Goal: Task Accomplishment & Management: Complete application form

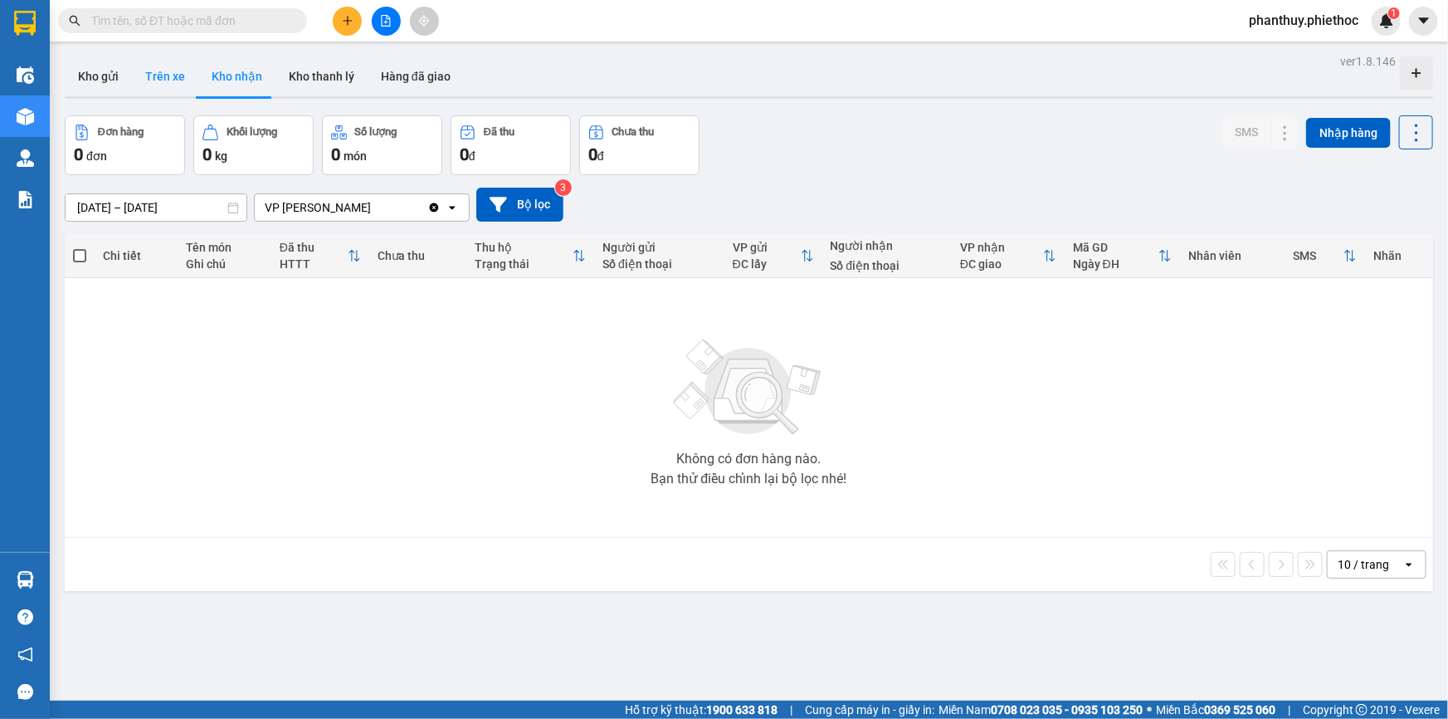
click at [137, 71] on button "Trên xe" at bounding box center [165, 76] width 66 height 40
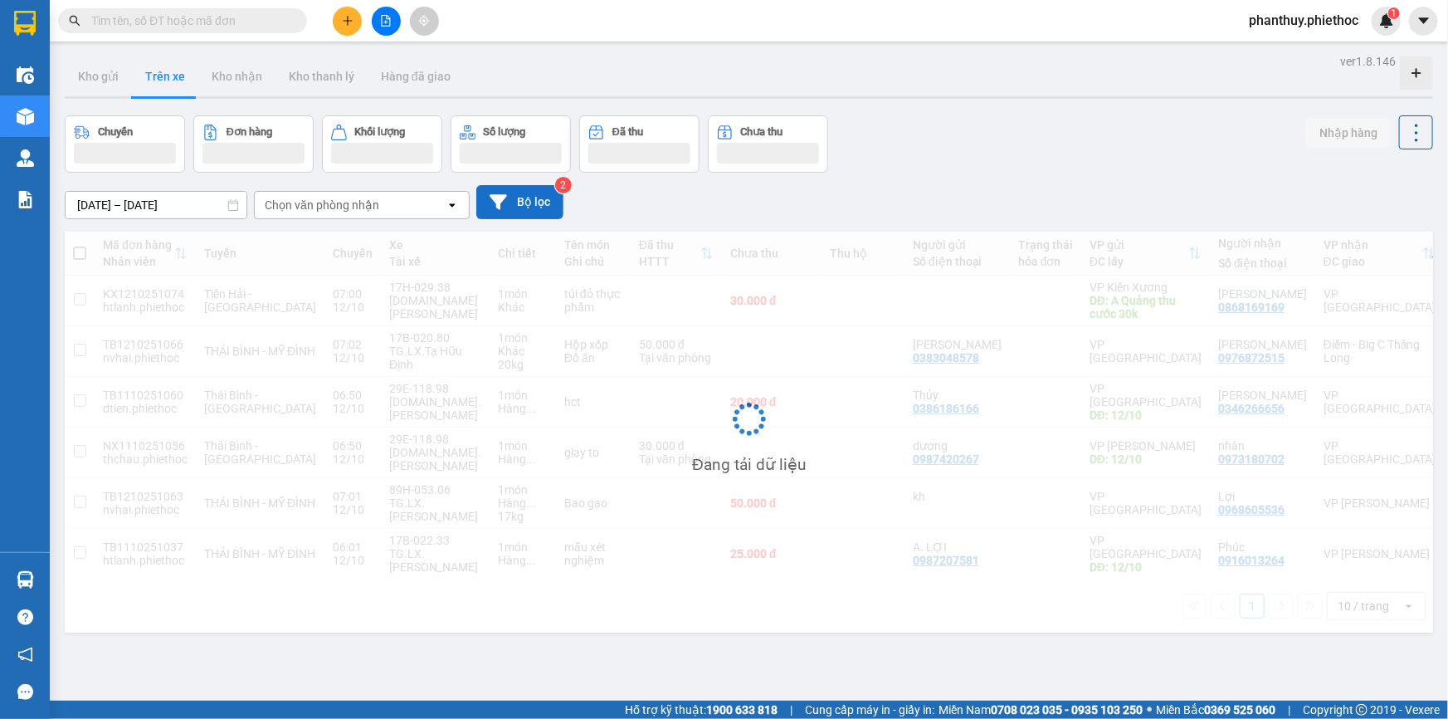
click at [526, 197] on button "Bộ lọc" at bounding box center [519, 202] width 87 height 34
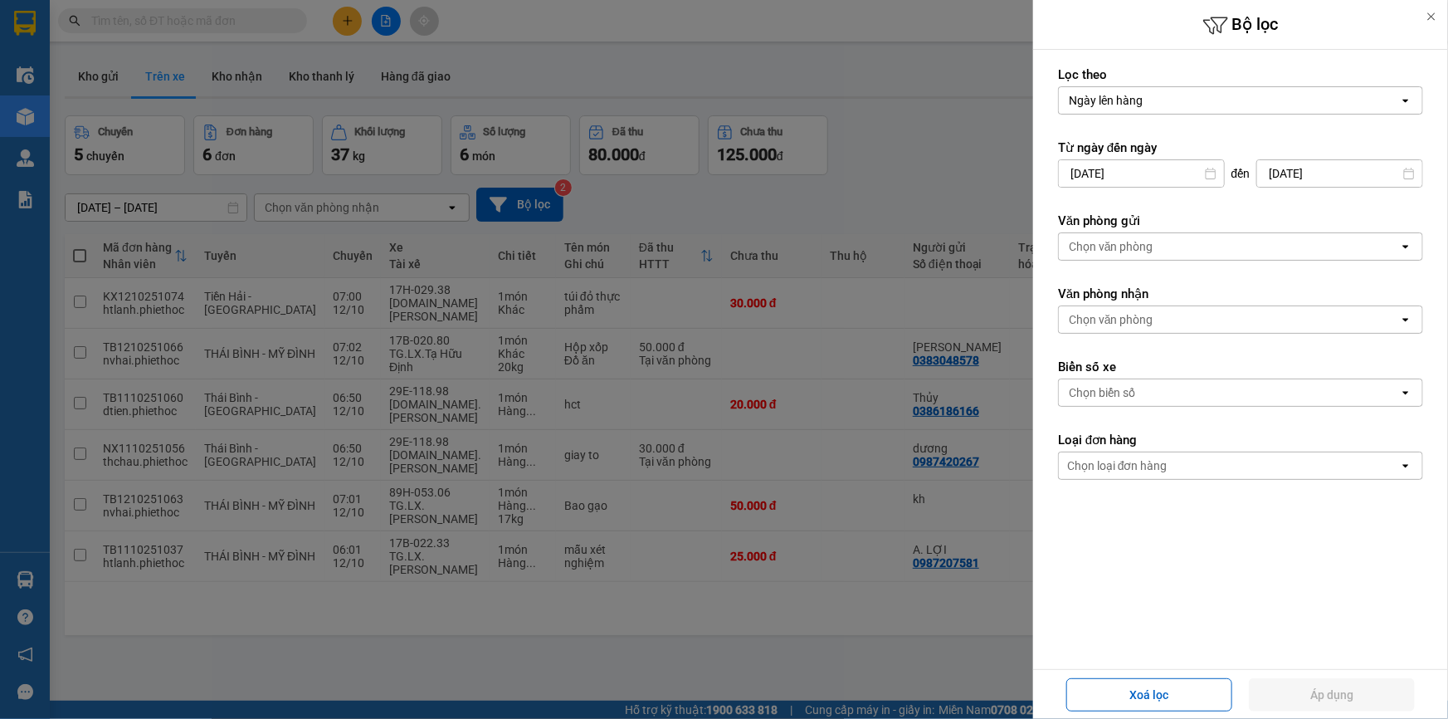
click at [1147, 312] on div "Chọn văn phòng" at bounding box center [1111, 319] width 85 height 17
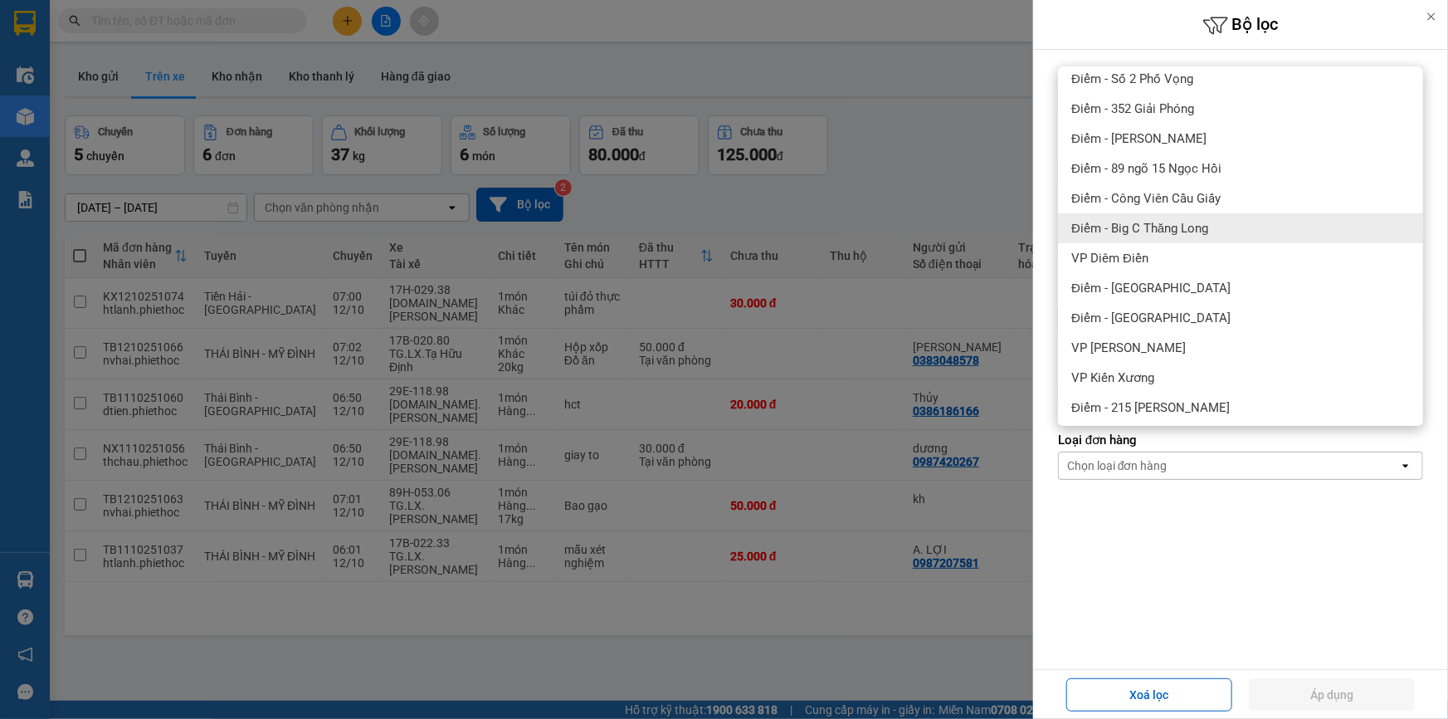
scroll to position [301, 0]
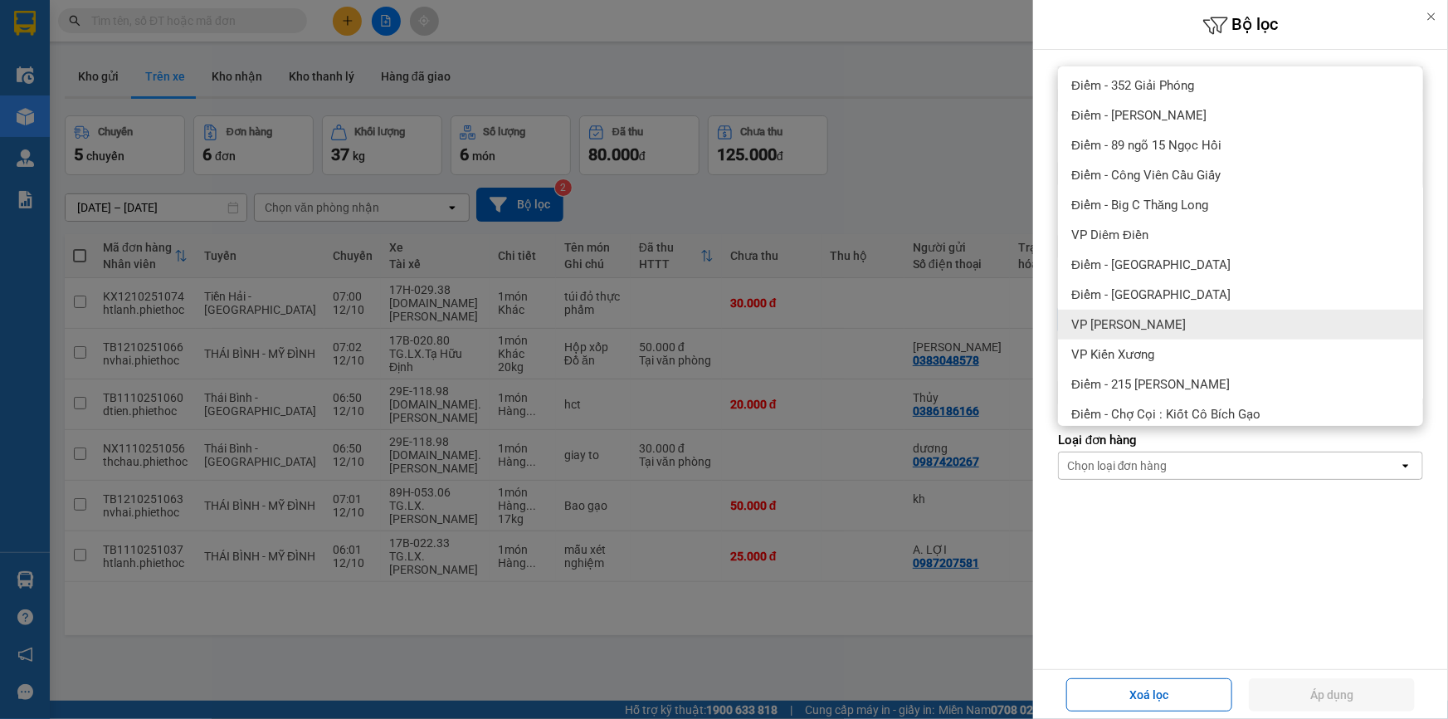
click at [1166, 316] on span "VP [PERSON_NAME]" at bounding box center [1128, 324] width 114 height 17
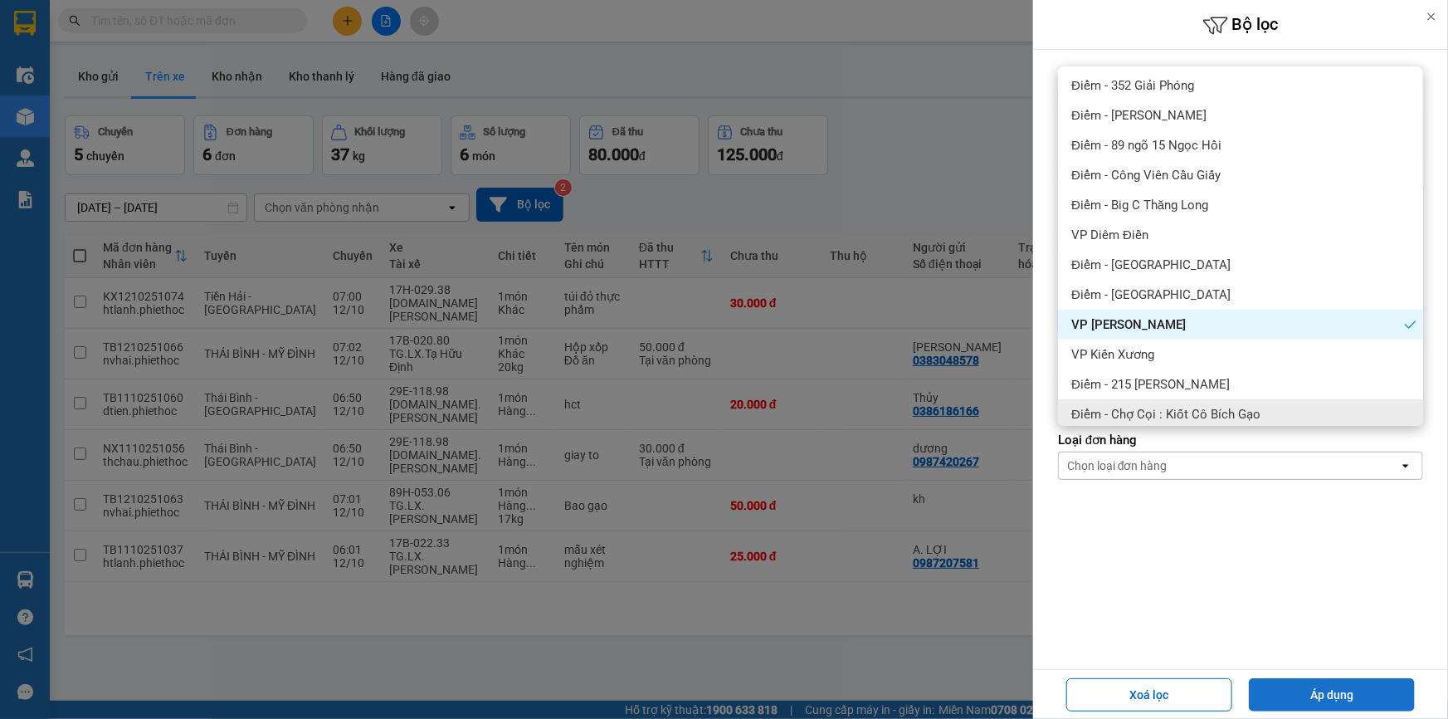
click at [1308, 680] on button "Áp dụng" at bounding box center [1332, 694] width 166 height 33
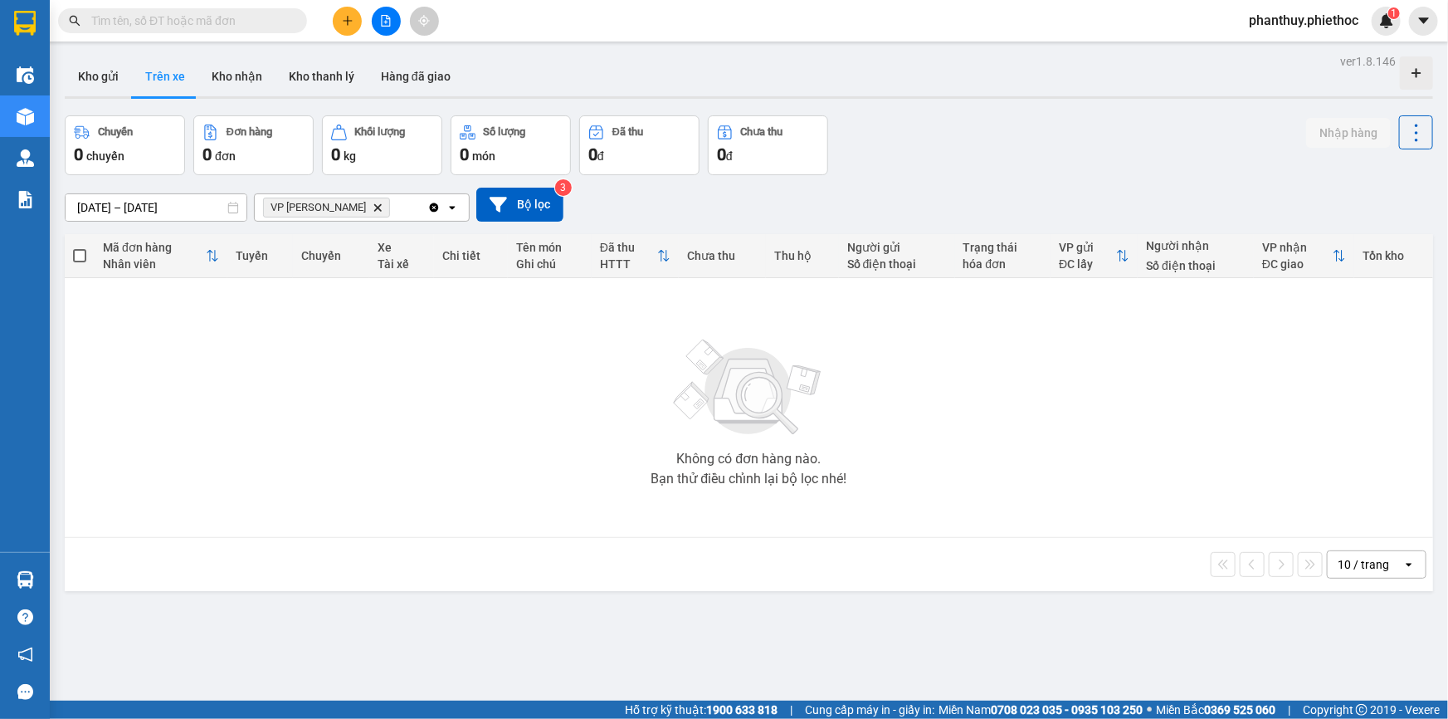
click at [376, 207] on icon "VP Phạm Văn Đồng, close by backspace" at bounding box center [377, 206] width 7 height 7
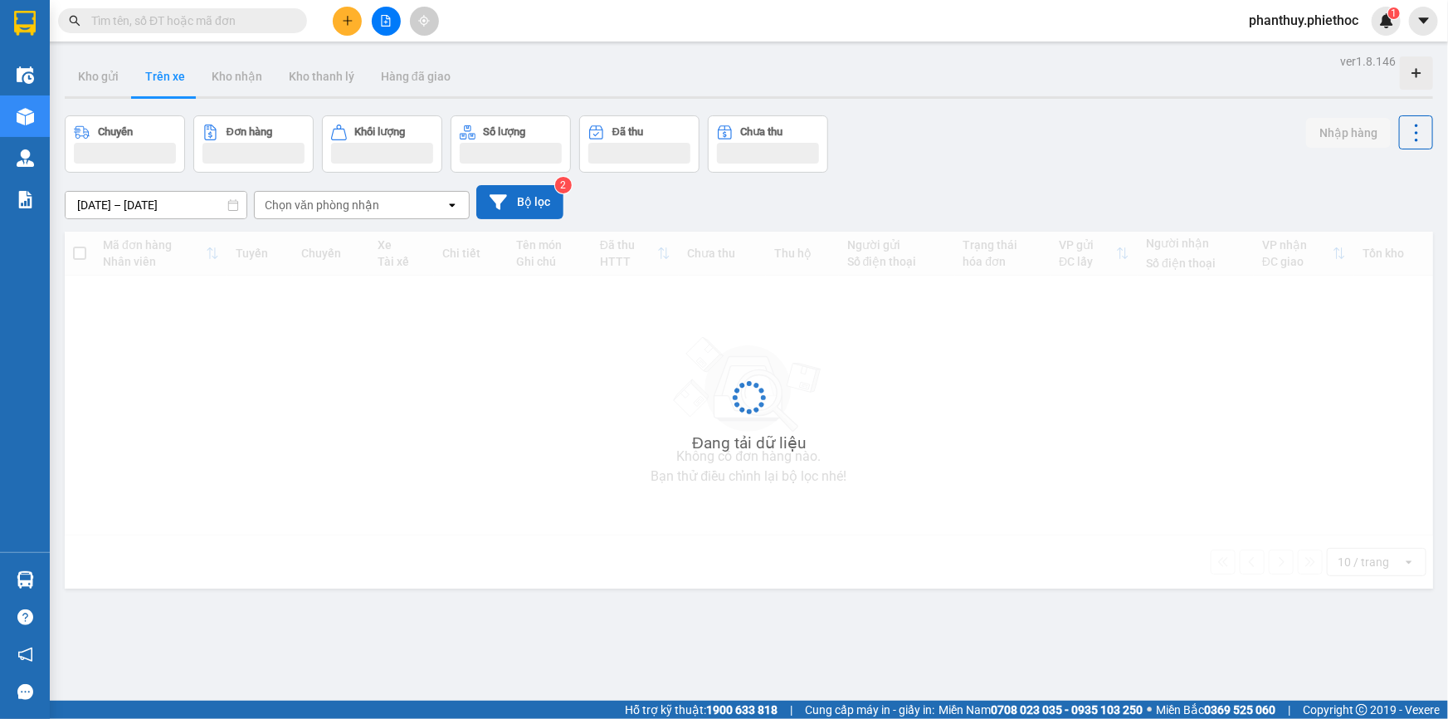
click at [509, 202] on button "Bộ lọc" at bounding box center [519, 202] width 87 height 34
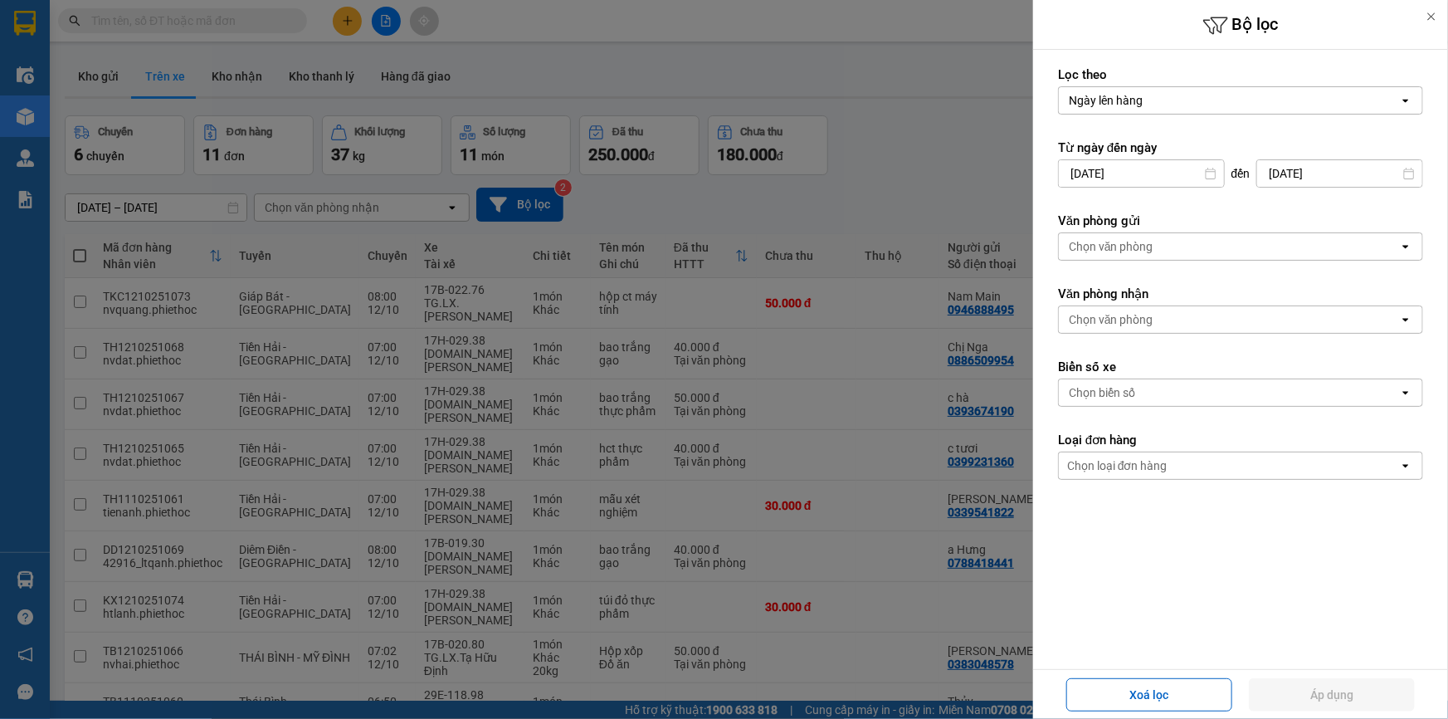
click at [1133, 321] on div "Chọn văn phòng" at bounding box center [1111, 319] width 85 height 17
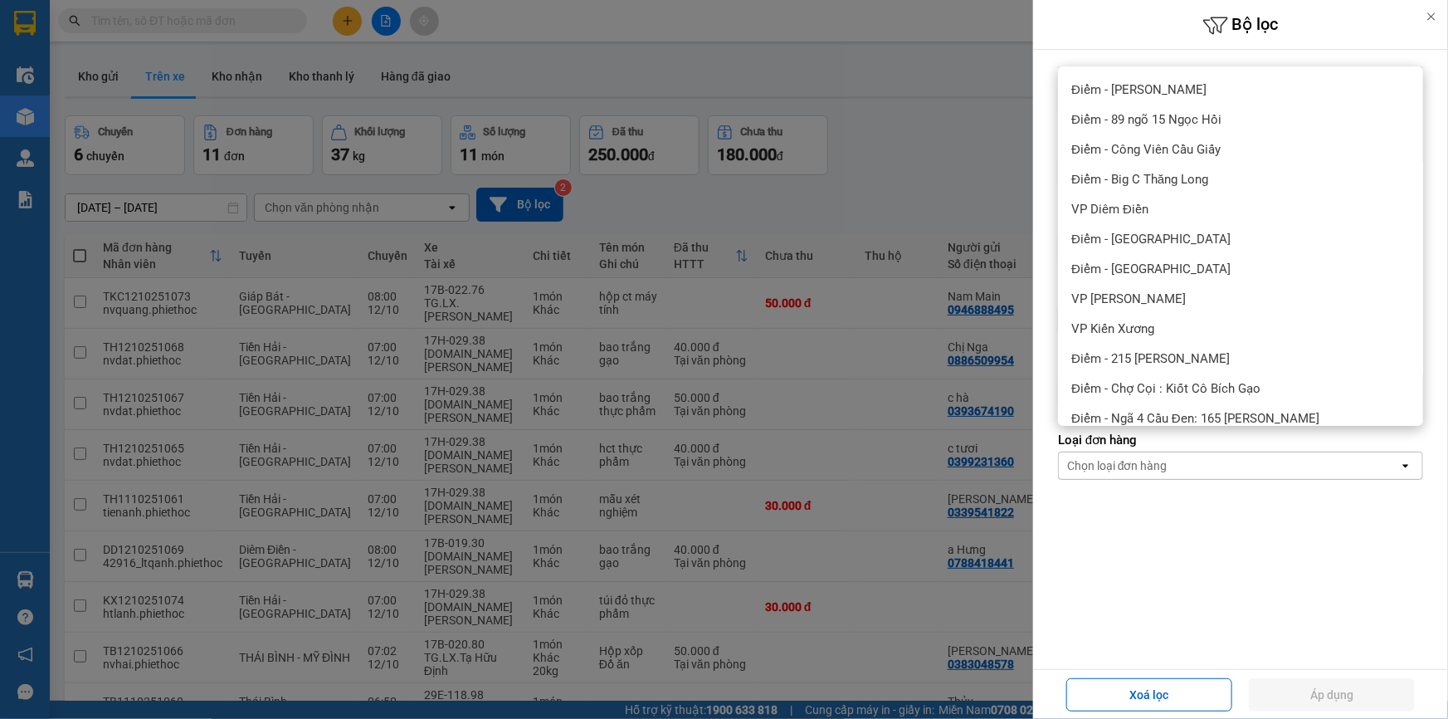
scroll to position [377, 0]
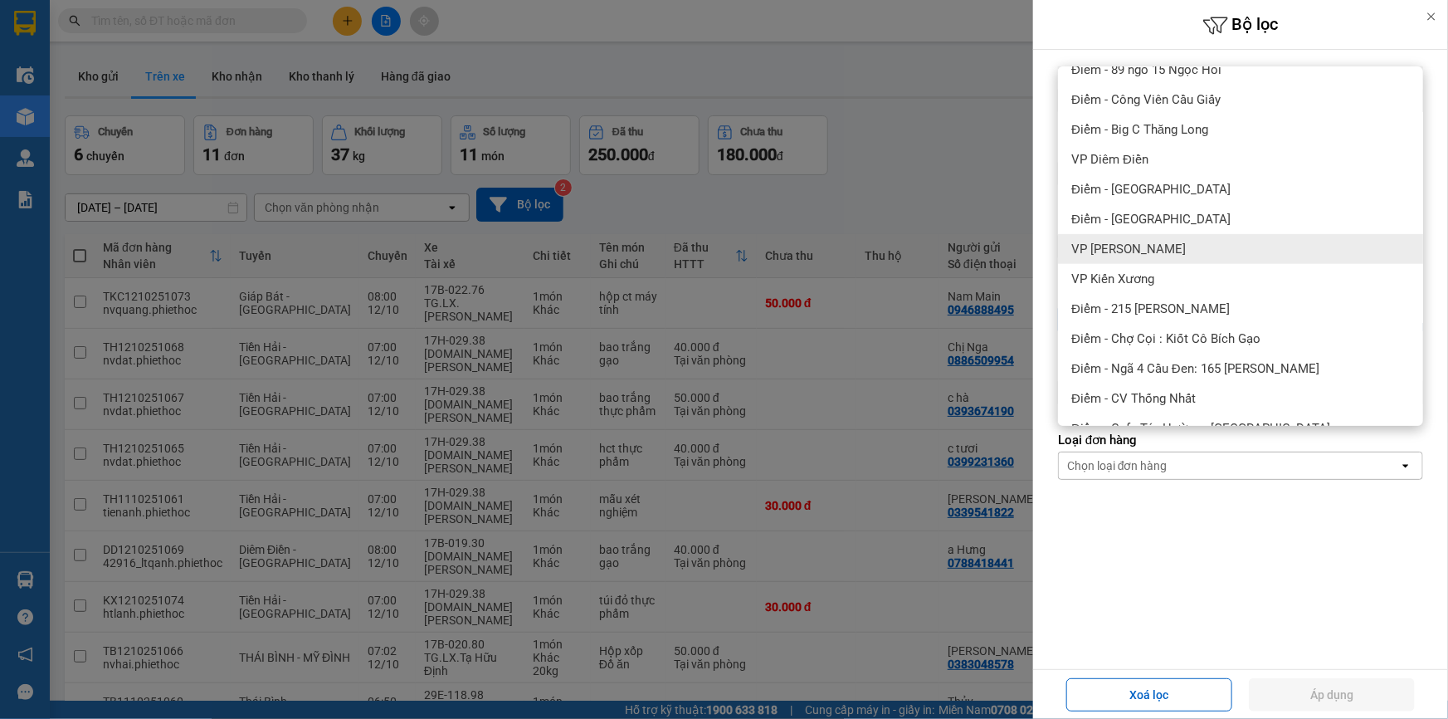
click at [1166, 246] on span "VP [PERSON_NAME]" at bounding box center [1128, 249] width 114 height 17
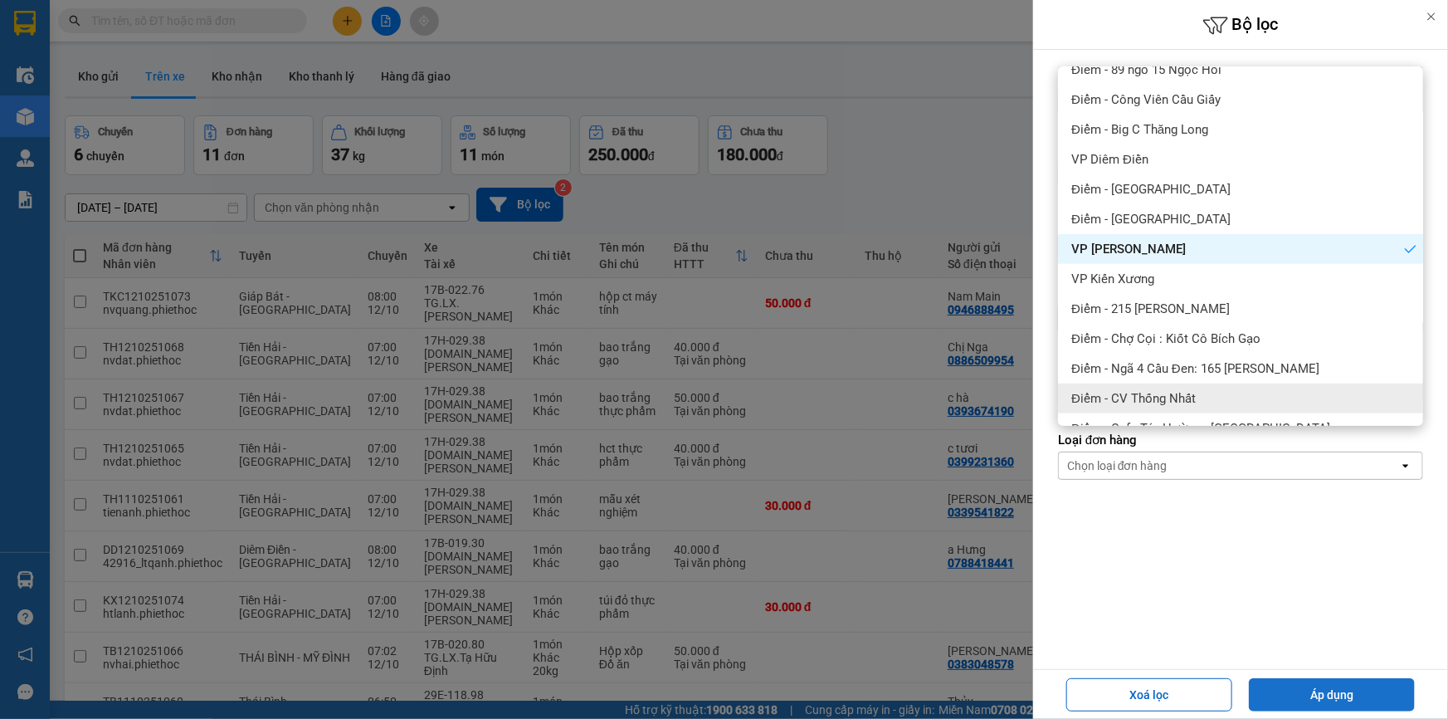
click at [1284, 685] on button "Áp dụng" at bounding box center [1332, 694] width 166 height 33
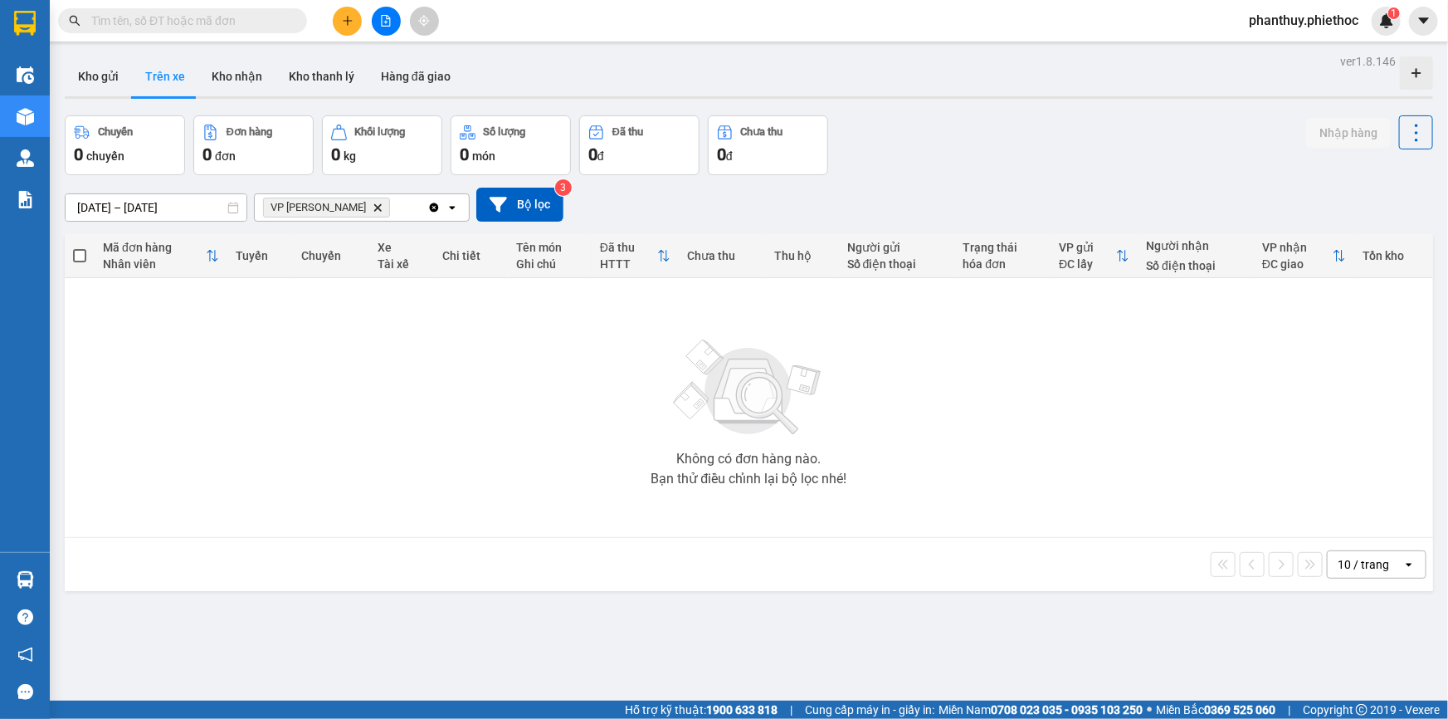
click at [134, 204] on input "[DATE] – [DATE]" at bounding box center [156, 207] width 181 height 27
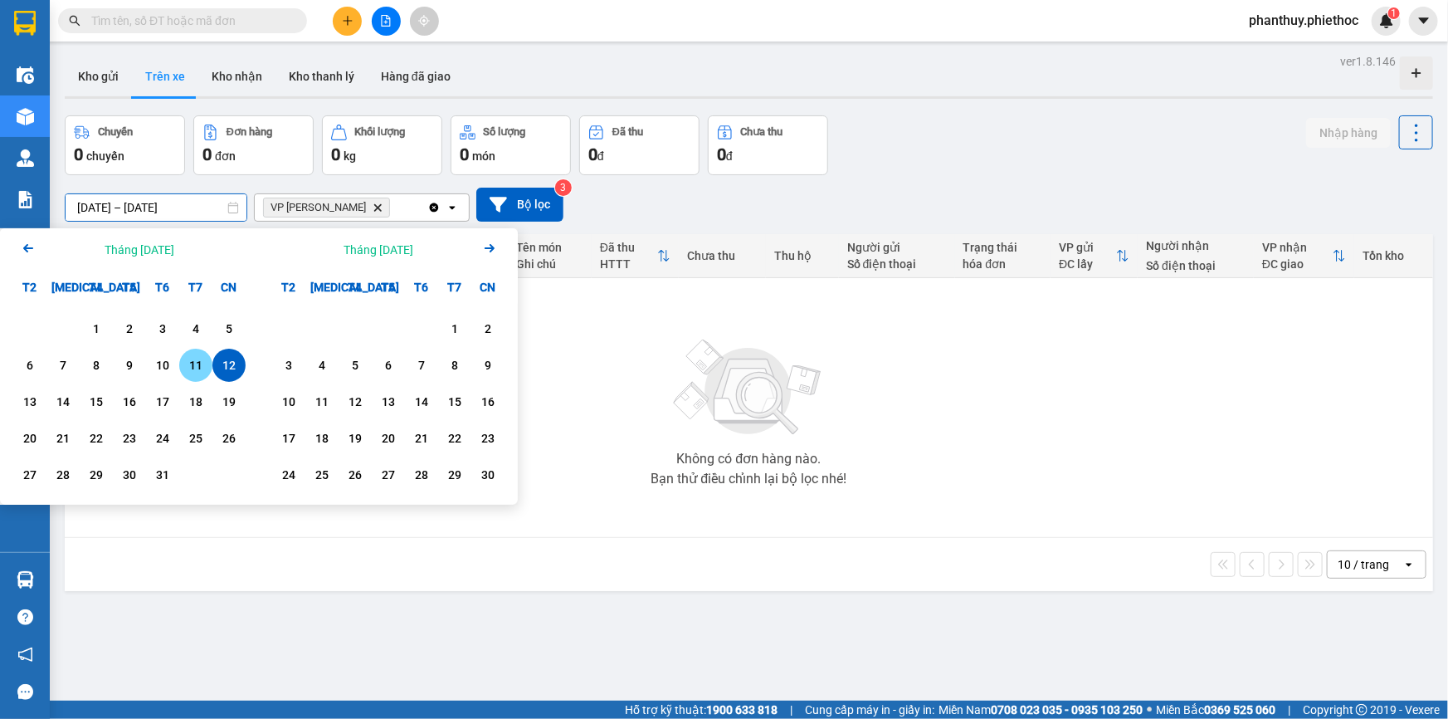
drag, startPoint x: 191, startPoint y: 369, endPoint x: 157, endPoint y: 151, distance: 220.8
click at [191, 368] on div "11" at bounding box center [195, 365] width 23 height 20
click at [159, 207] on input "[DATE] – / /" at bounding box center [156, 207] width 181 height 27
click at [224, 368] on div "12" at bounding box center [228, 365] width 23 height 20
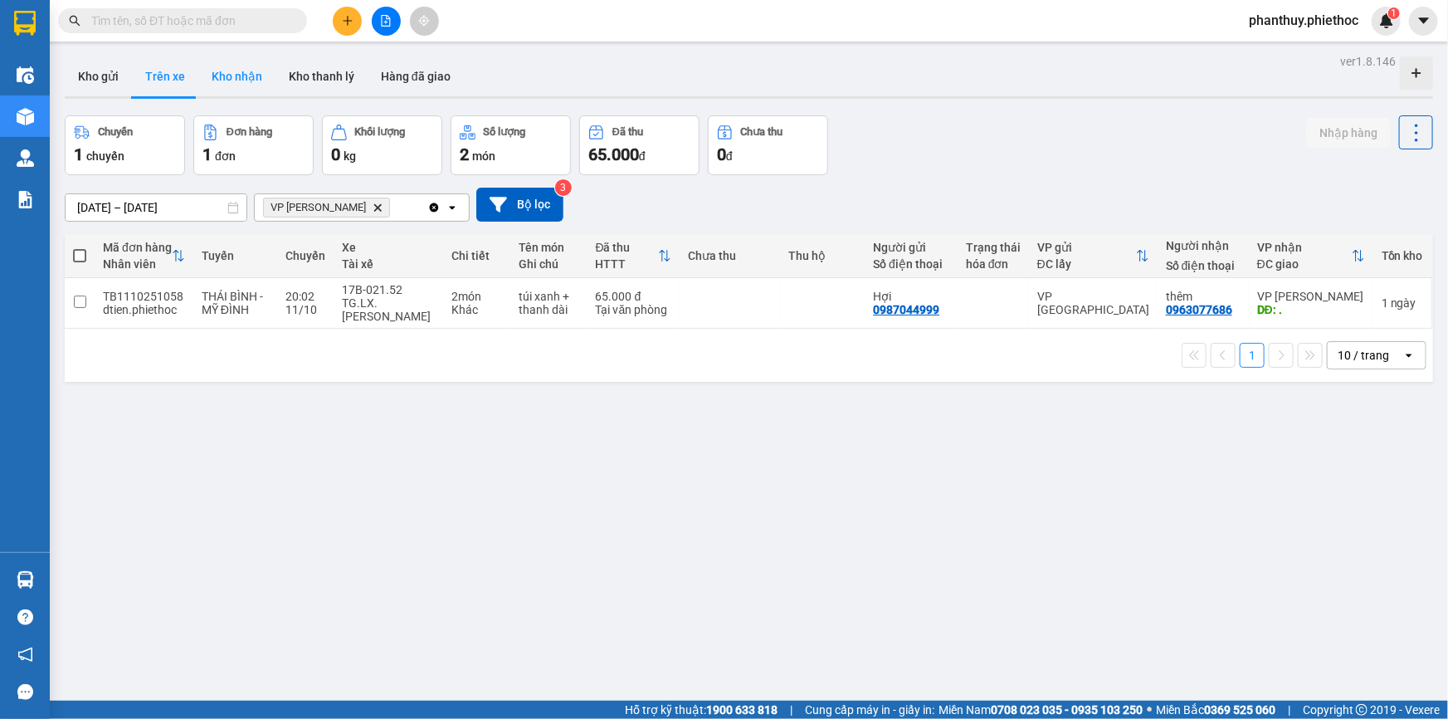
click at [228, 77] on button "Kho nhận" at bounding box center [236, 76] width 77 height 40
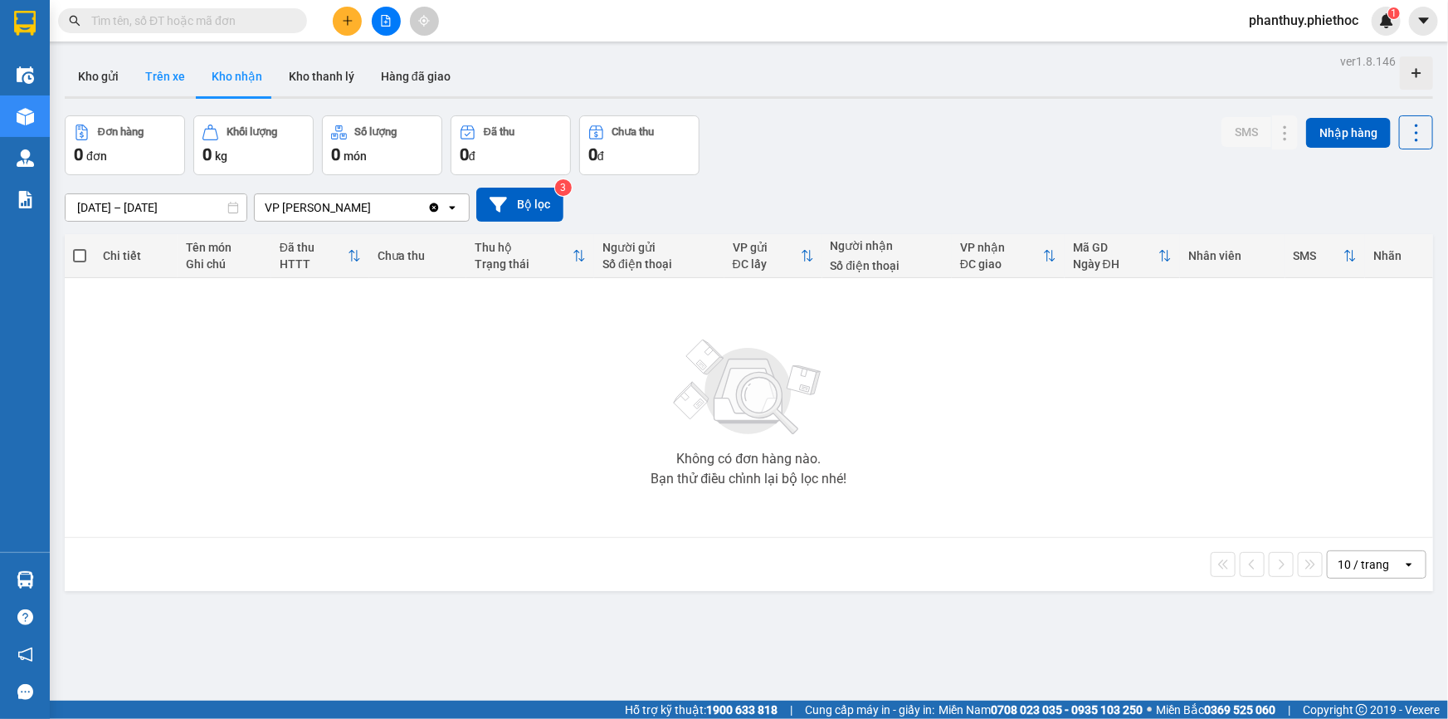
click at [158, 80] on button "Trên xe" at bounding box center [165, 76] width 66 height 40
type input "[DATE] – [DATE]"
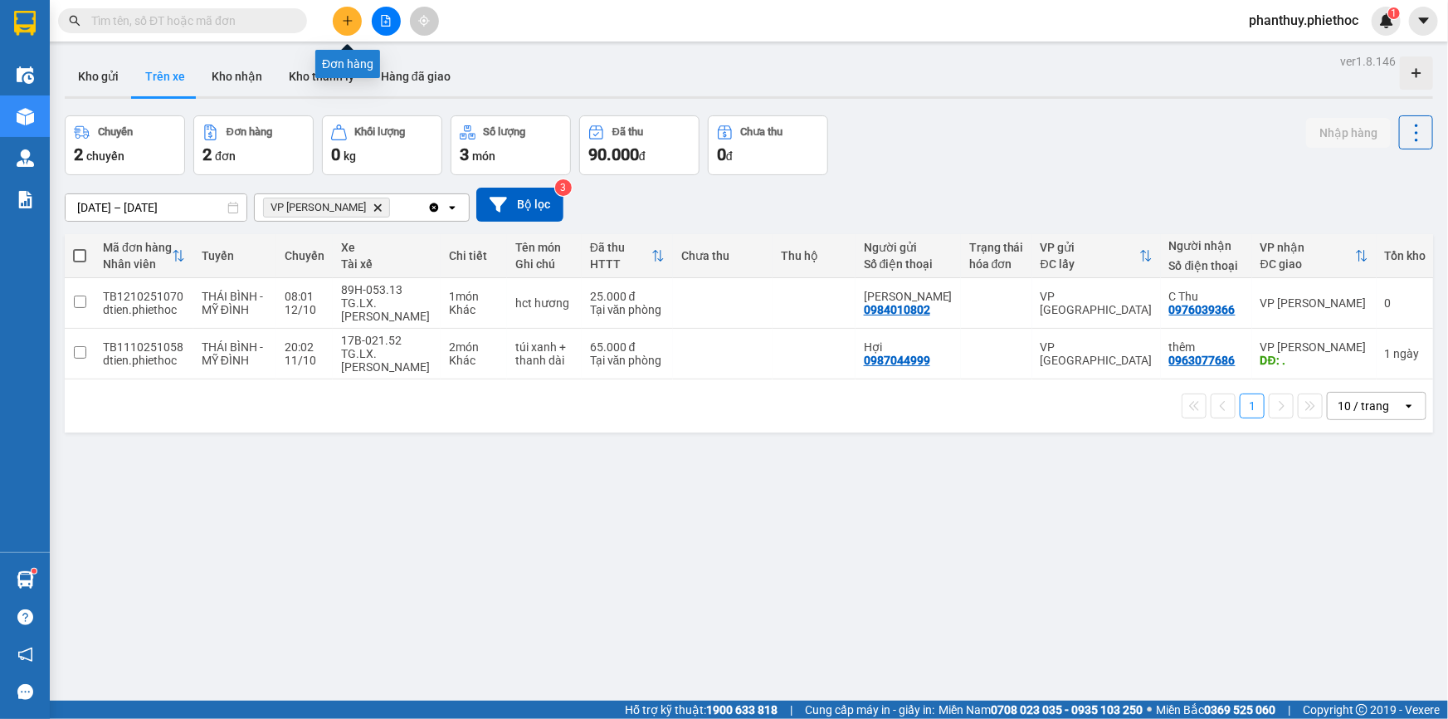
click at [347, 23] on icon "plus" at bounding box center [347, 20] width 1 height 9
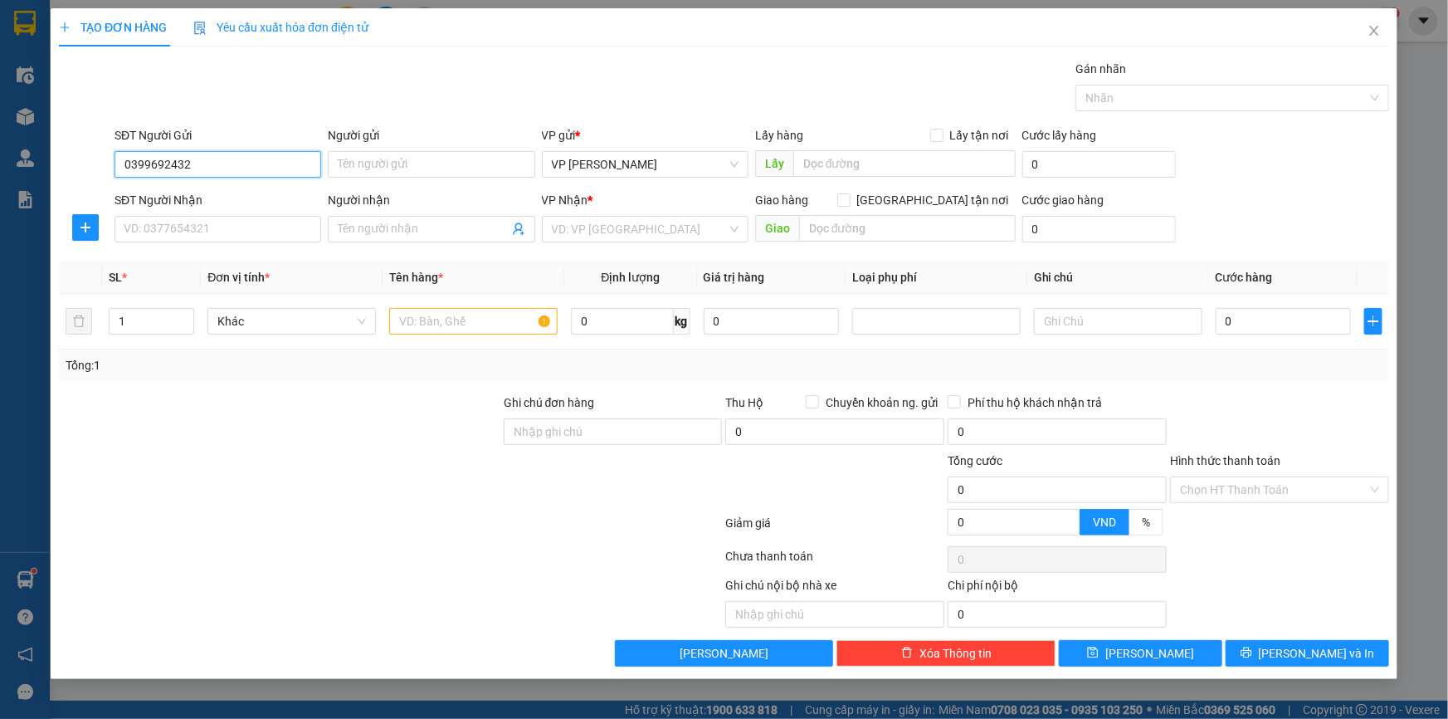
type input "0399692432"
type input "D"
type input "Đạt ĐH Tiền Hải"
drag, startPoint x: 217, startPoint y: 165, endPoint x: 0, endPoint y: 127, distance: 220.7
click at [0, 127] on div "TẠO ĐƠN HÀNG Yêu cầu xuất hóa đơn điện tử Transit Pickup Surcharge Ids Transit …" at bounding box center [724, 359] width 1448 height 719
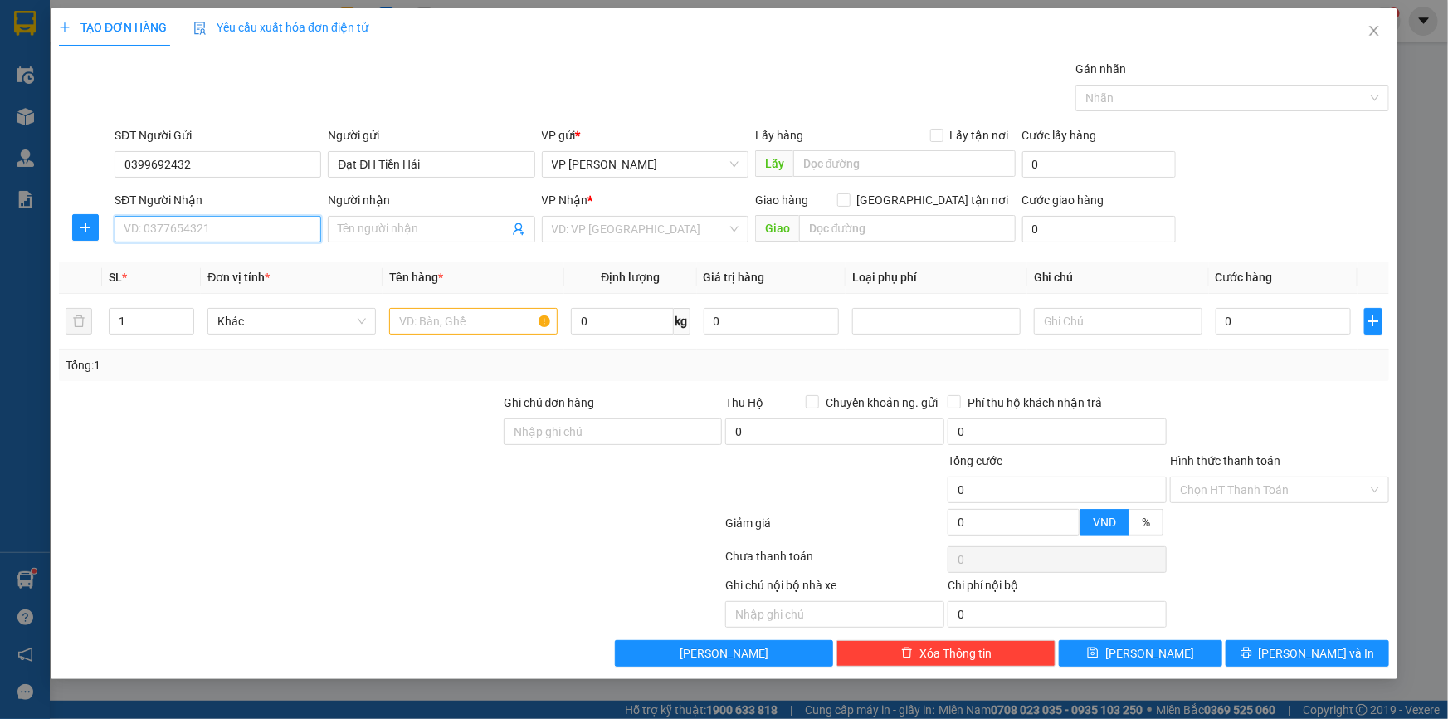
click at [173, 219] on input "SĐT Người Nhận" at bounding box center [217, 229] width 207 height 27
paste input "0399692432"
type input "0399692432"
click at [252, 261] on div "0399692432 - Đạt ĐP [GEOGRAPHIC_DATA]" at bounding box center [237, 262] width 227 height 18
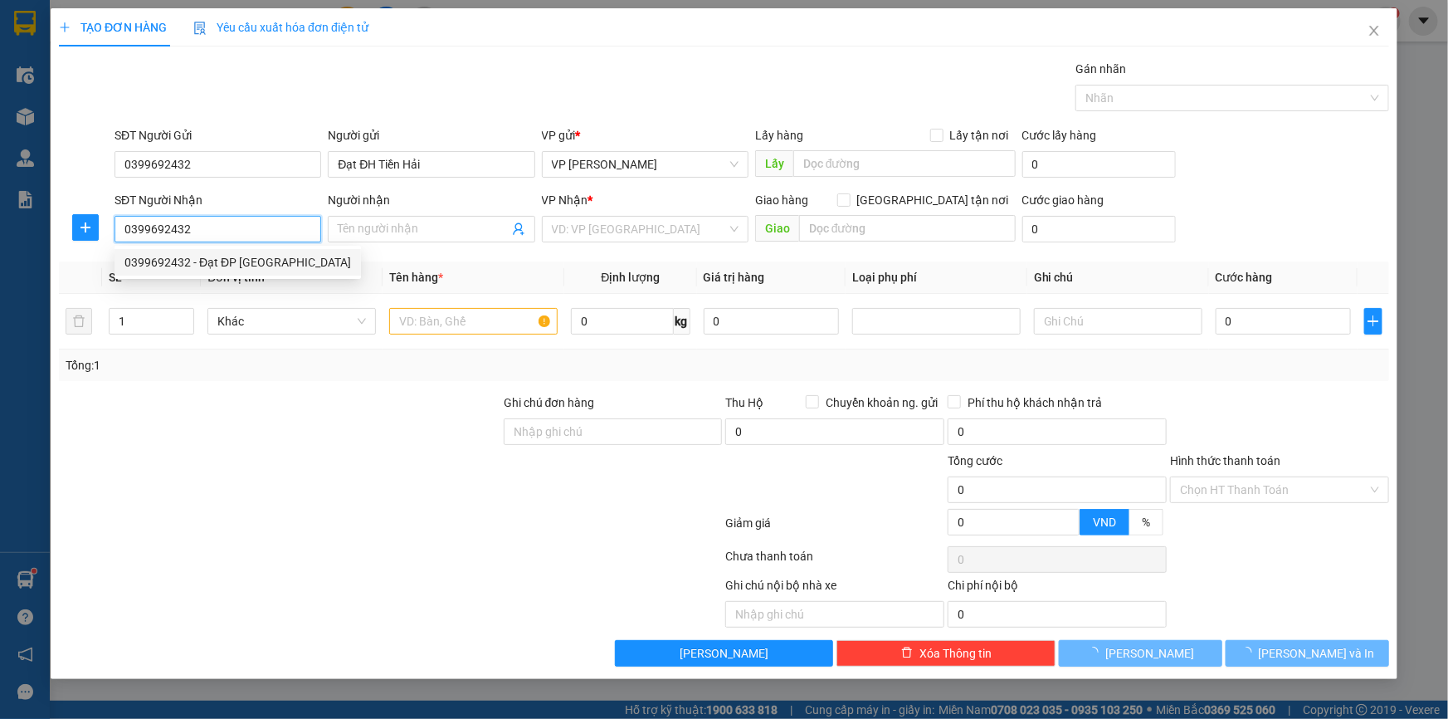
type input "Đạt ĐP Tiền Hải"
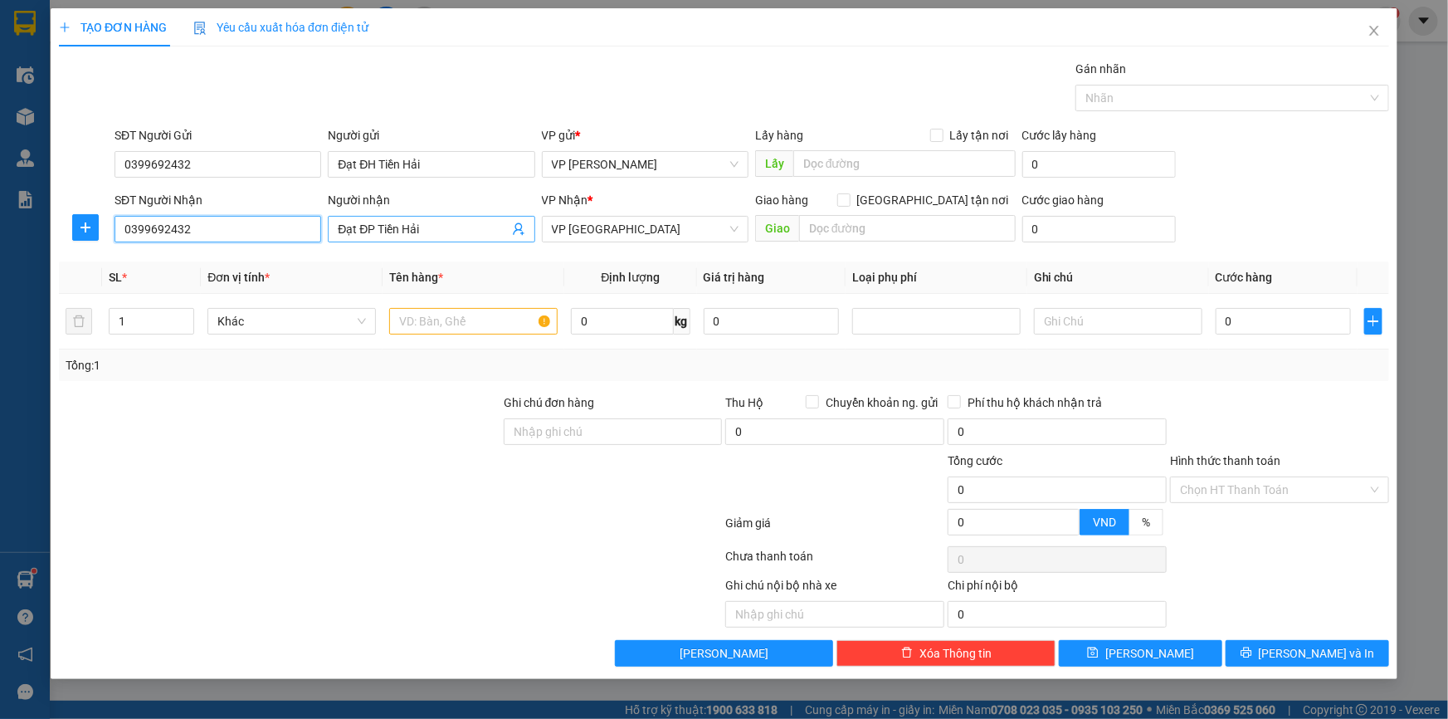
type input "0399692432"
click at [372, 226] on input "Đạt ĐP Tiền Hải" at bounding box center [423, 229] width 170 height 18
type input "Đạt ĐH Tiền Hải"
click at [85, 233] on button "button" at bounding box center [85, 227] width 27 height 27
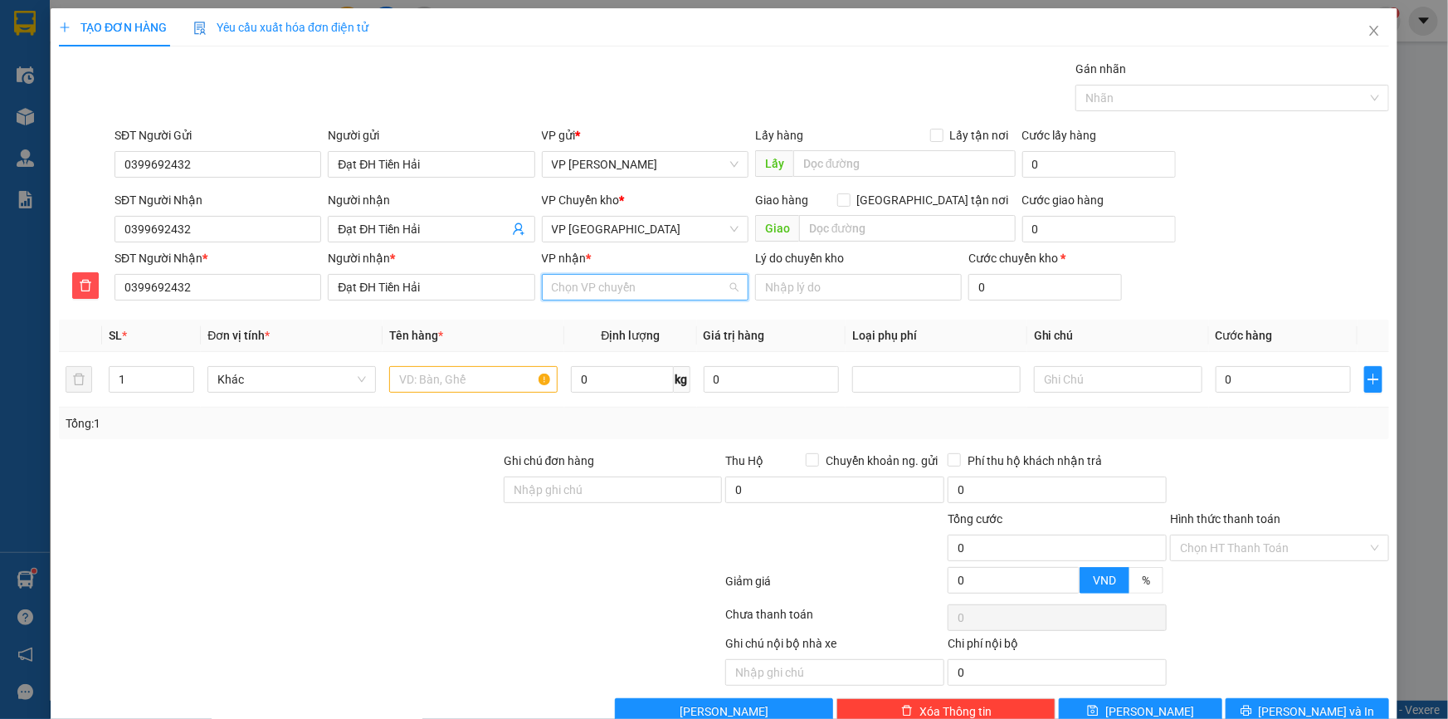
click at [591, 287] on input "VP nhận *" at bounding box center [639, 287] width 175 height 25
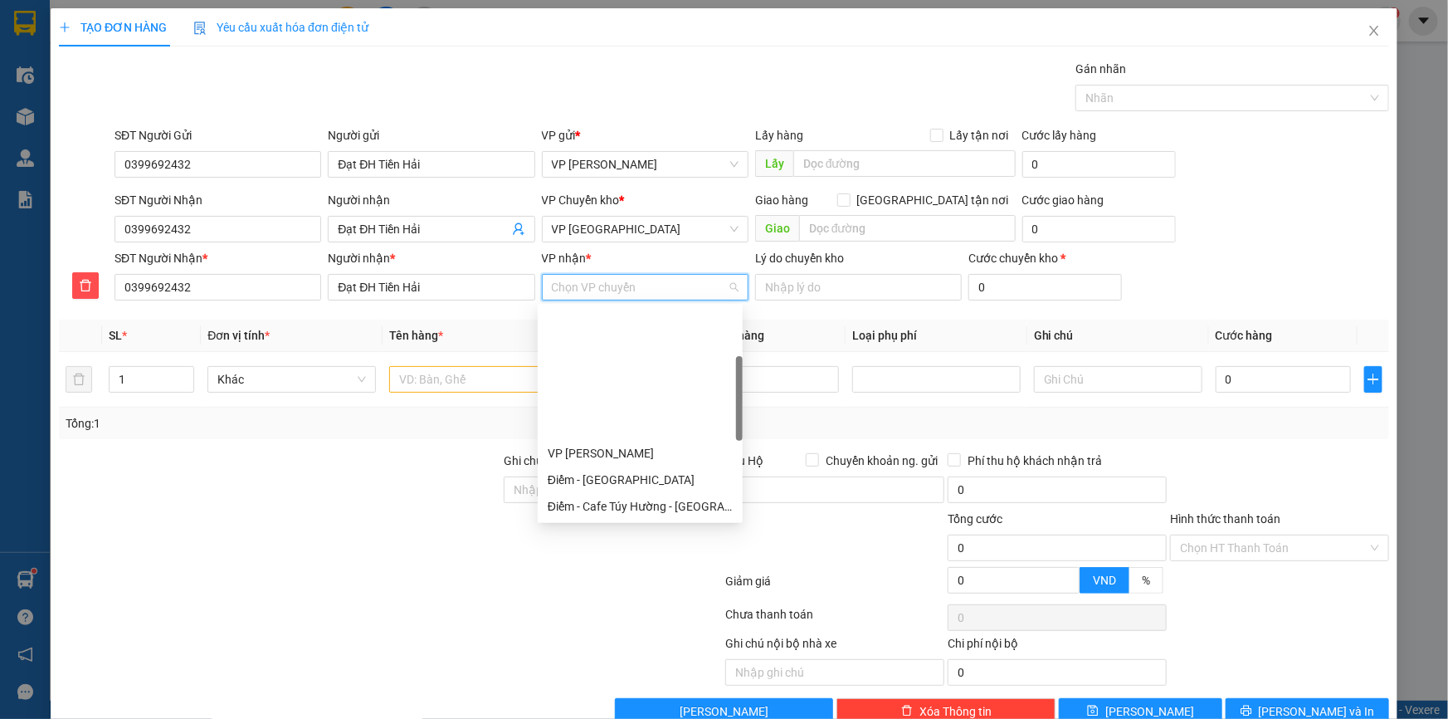
scroll to position [150, 0]
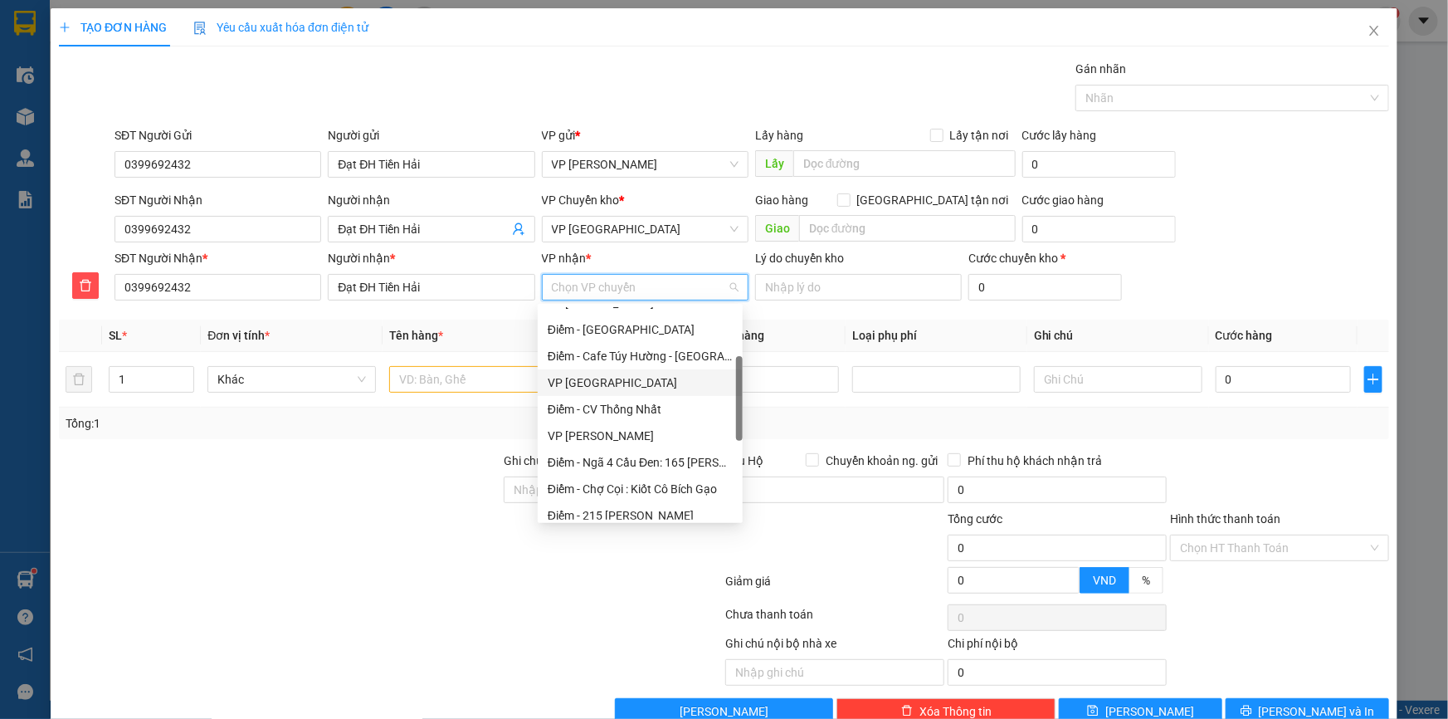
click at [612, 385] on div "VP [GEOGRAPHIC_DATA]" at bounding box center [640, 382] width 185 height 18
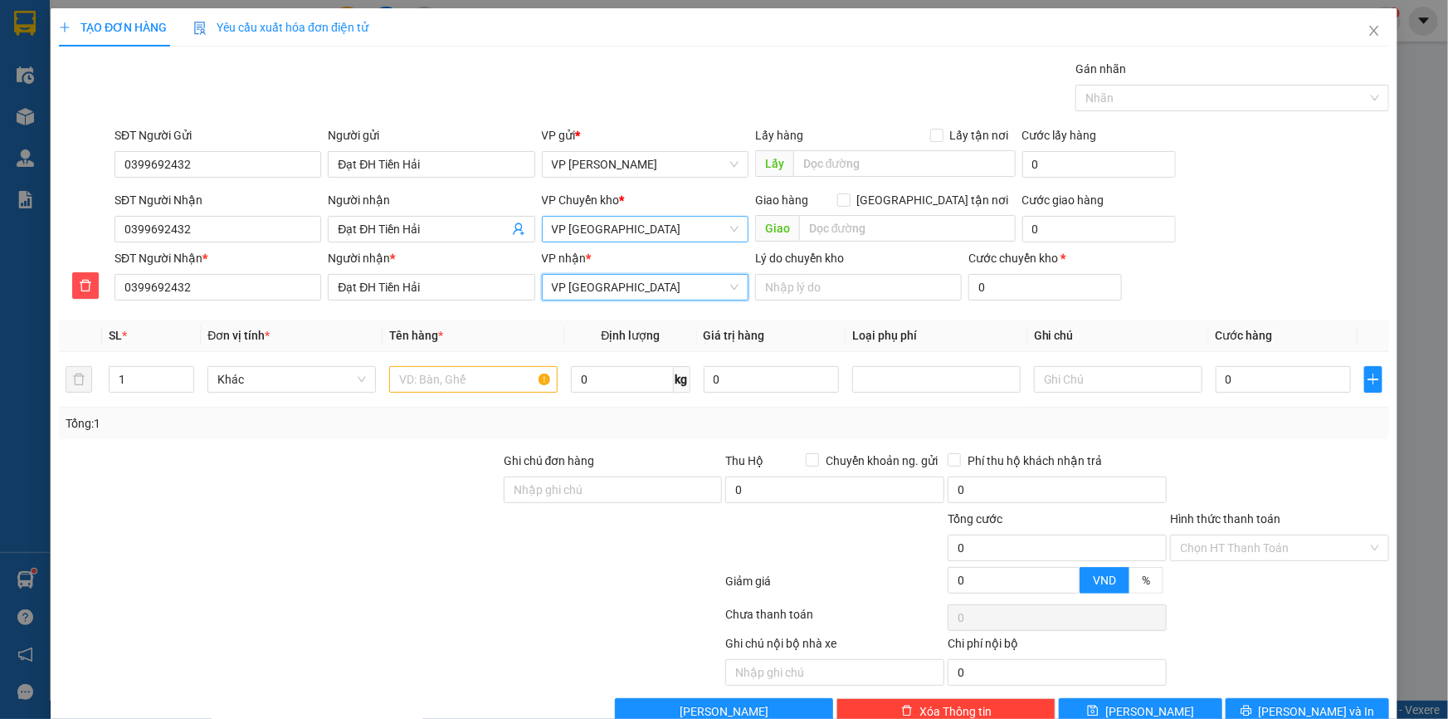
click at [602, 220] on span "VP [GEOGRAPHIC_DATA]" at bounding box center [645, 229] width 187 height 25
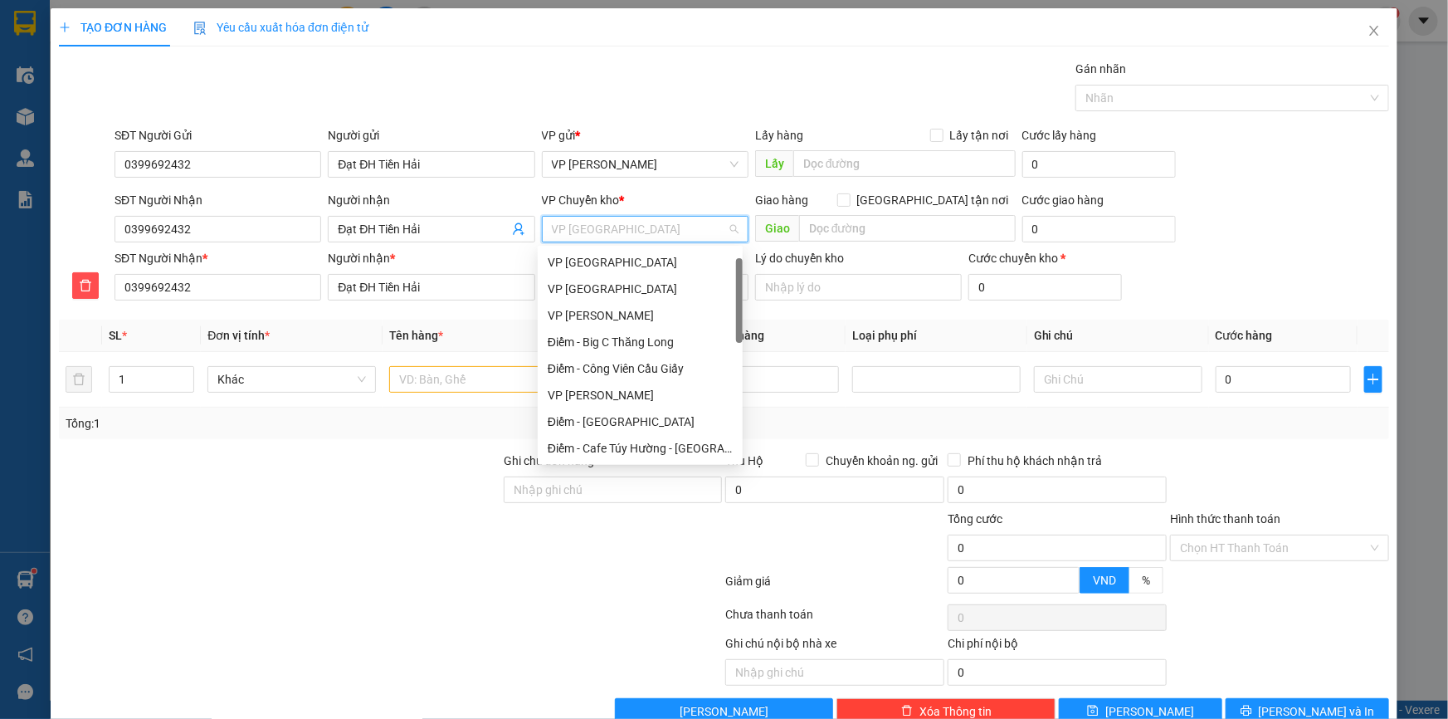
scroll to position [26, 0]
click at [596, 263] on div "VP [GEOGRAPHIC_DATA]" at bounding box center [640, 263] width 185 height 18
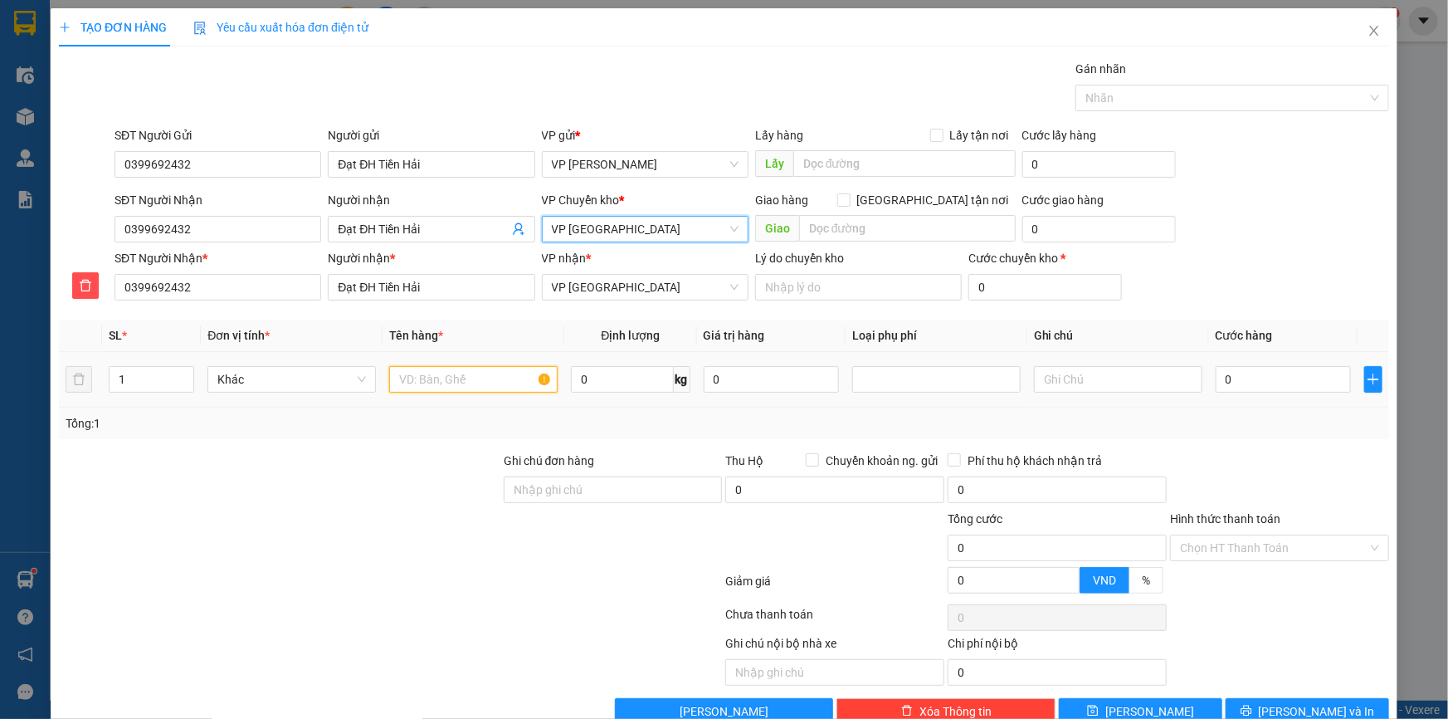
click at [426, 383] on input "text" at bounding box center [473, 379] width 168 height 27
type input "B"
type input "Bọc trắng nhỏ (ví)"
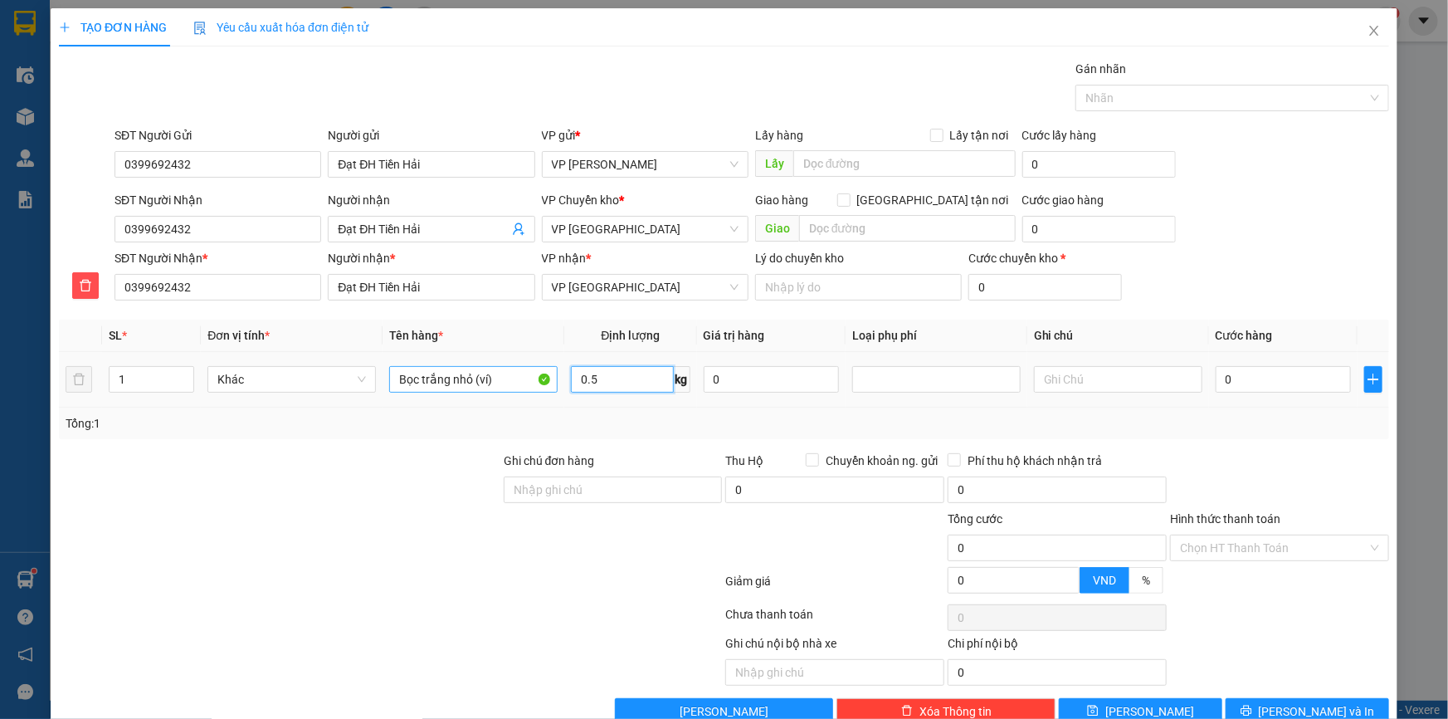
type input "0.5"
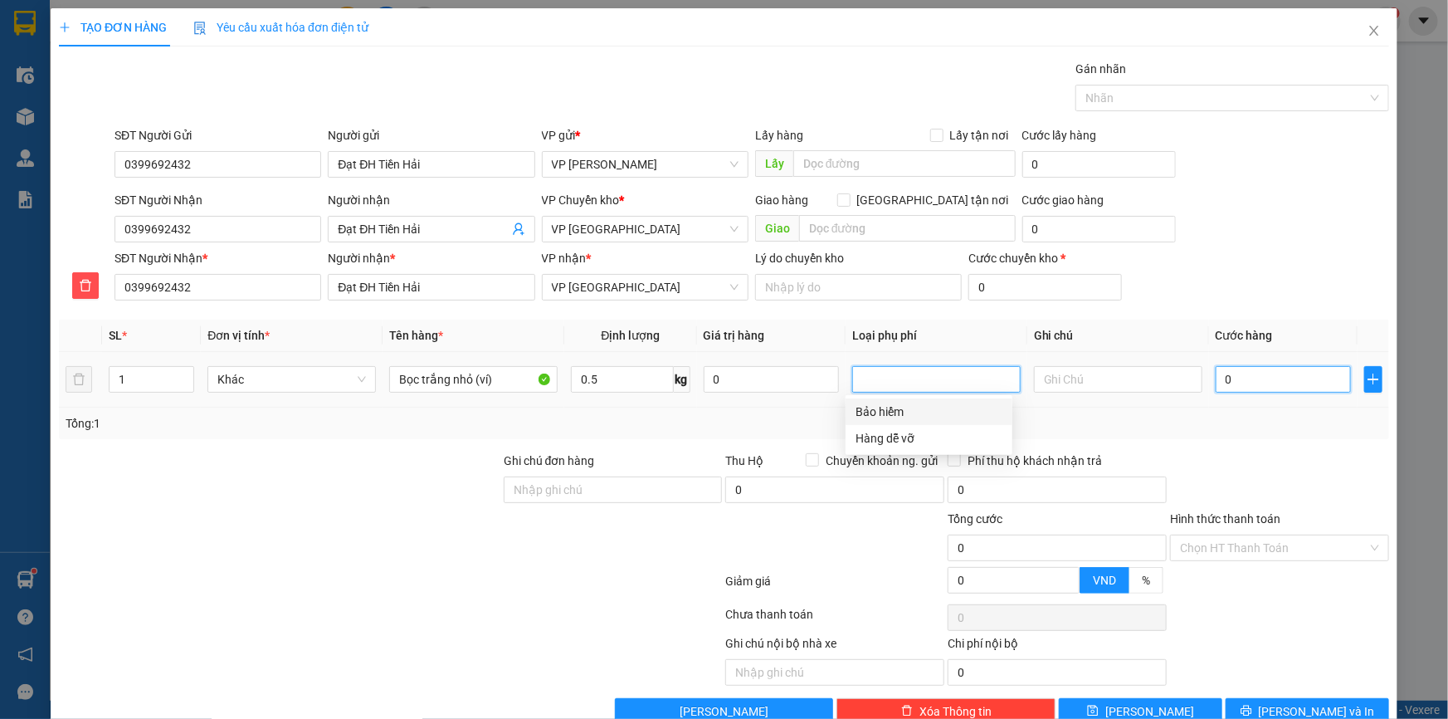
click at [1264, 373] on input "0" at bounding box center [1283, 379] width 135 height 27
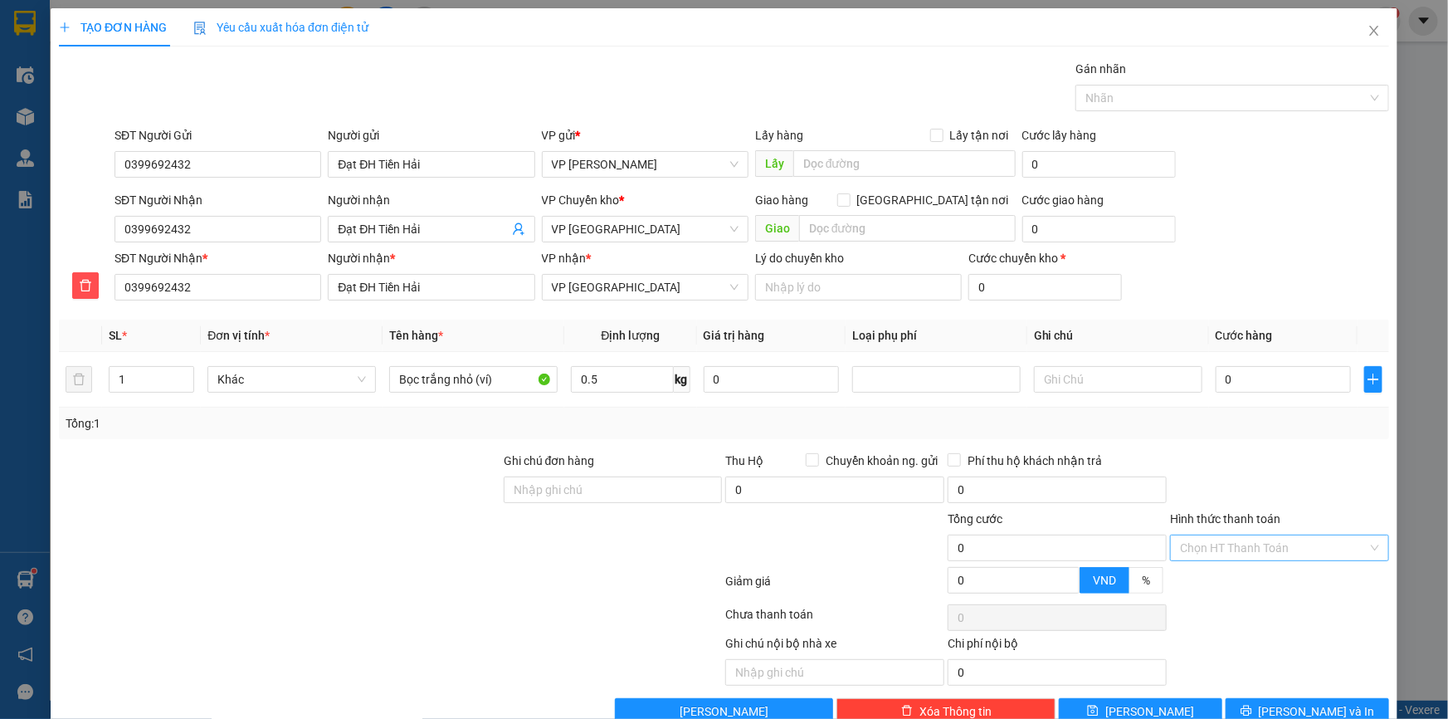
click at [1249, 545] on input "Hình thức thanh toán" at bounding box center [1274, 547] width 188 height 25
click at [1211, 656] on div "Miễn phí" at bounding box center [1269, 659] width 197 height 18
click at [1054, 378] on input "text" at bounding box center [1118, 379] width 168 height 27
type input "D"
type input "Đạt ĐH Tiền Hải"
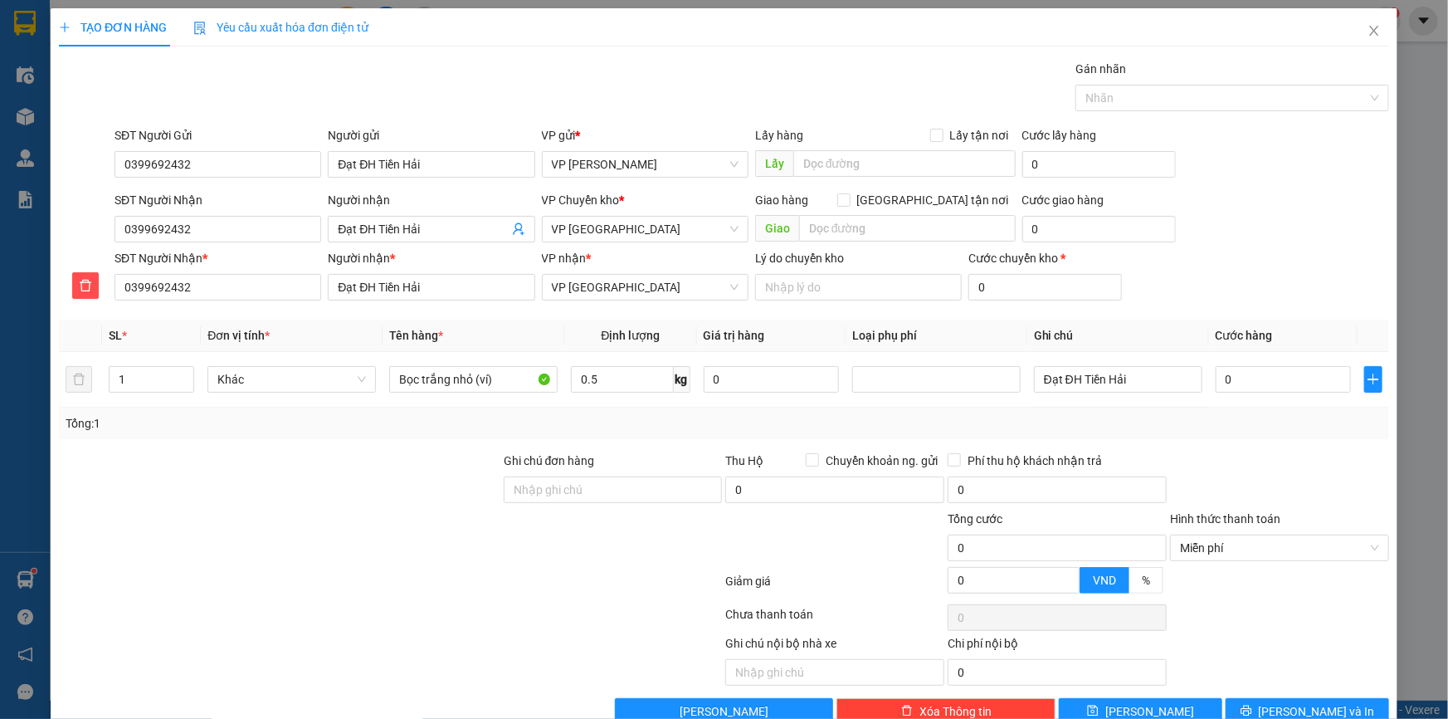
click at [1210, 257] on div "SĐT Người Nhận * 0399692432 Người nhận * [PERSON_NAME] VP nhận * VP Tiền Hải Lý…" at bounding box center [751, 278] width 1281 height 58
click at [1191, 544] on span "Miễn phí" at bounding box center [1279, 547] width 199 height 25
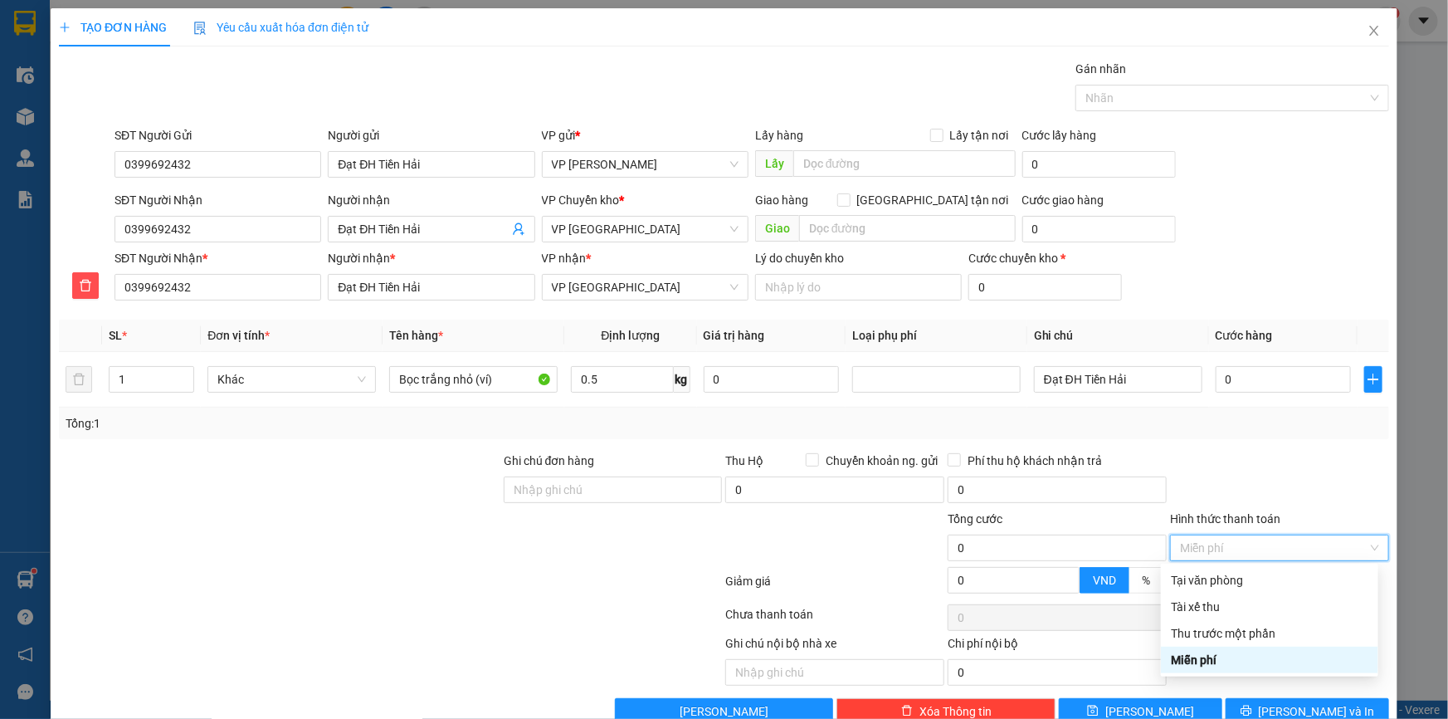
click at [1191, 660] on div "Miễn phí" at bounding box center [1269, 659] width 197 height 18
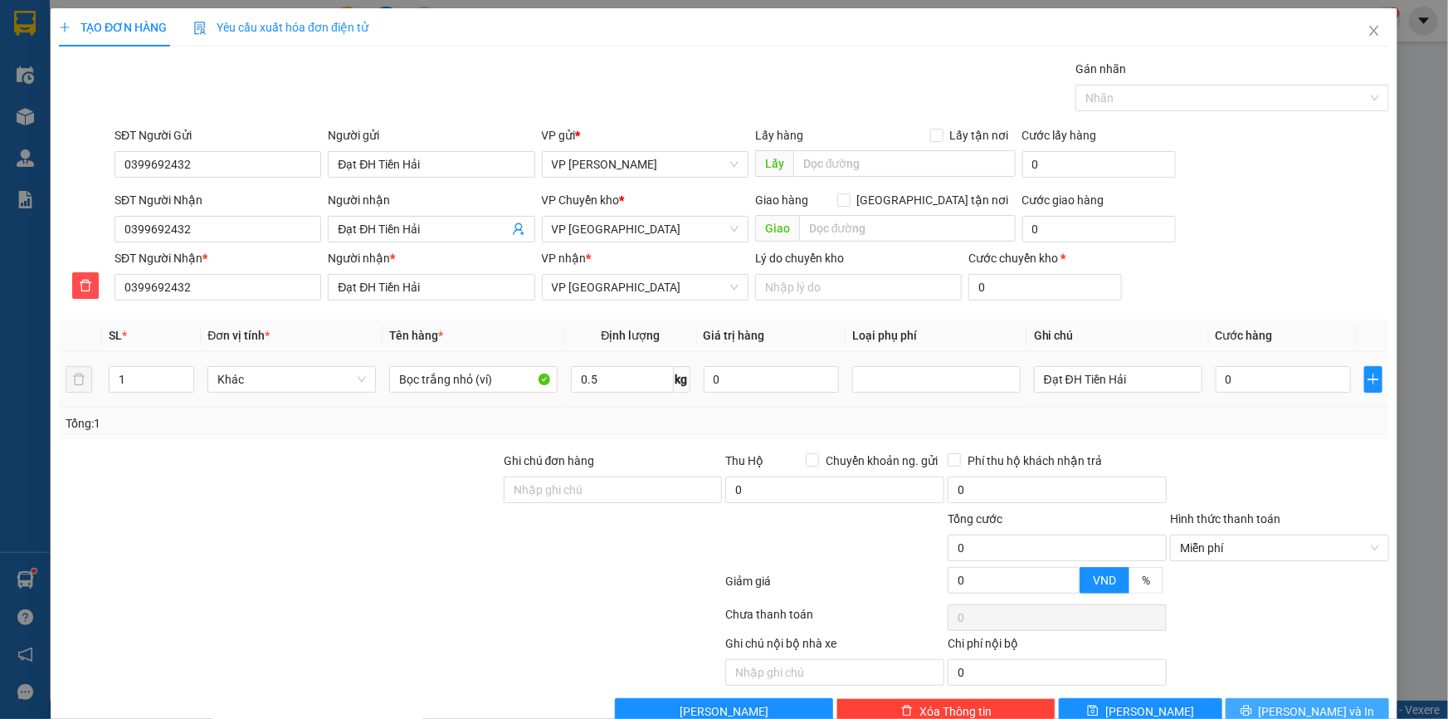
drag, startPoint x: 1286, startPoint y: 709, endPoint x: 553, endPoint y: 406, distance: 792.8
click at [1286, 706] on span "[PERSON_NAME] và In" at bounding box center [1317, 711] width 116 height 18
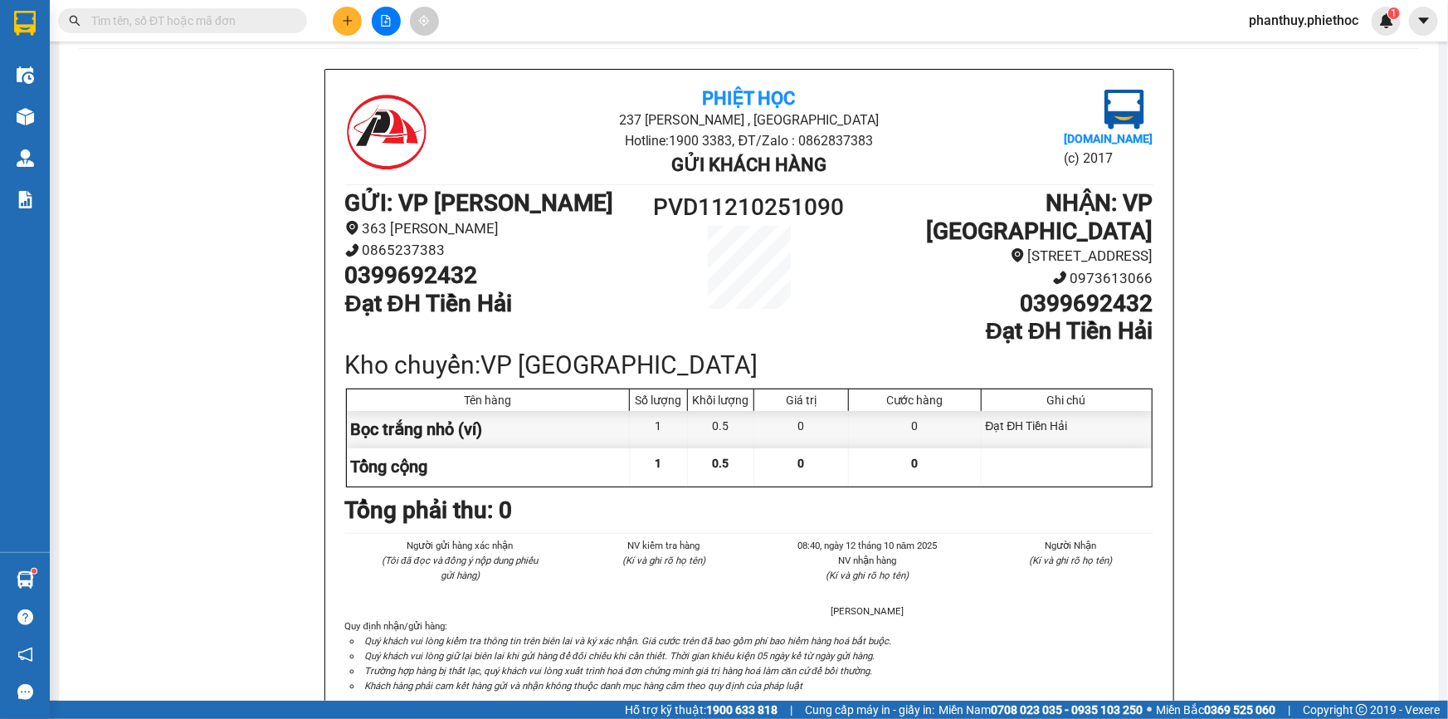
scroll to position [75, 0]
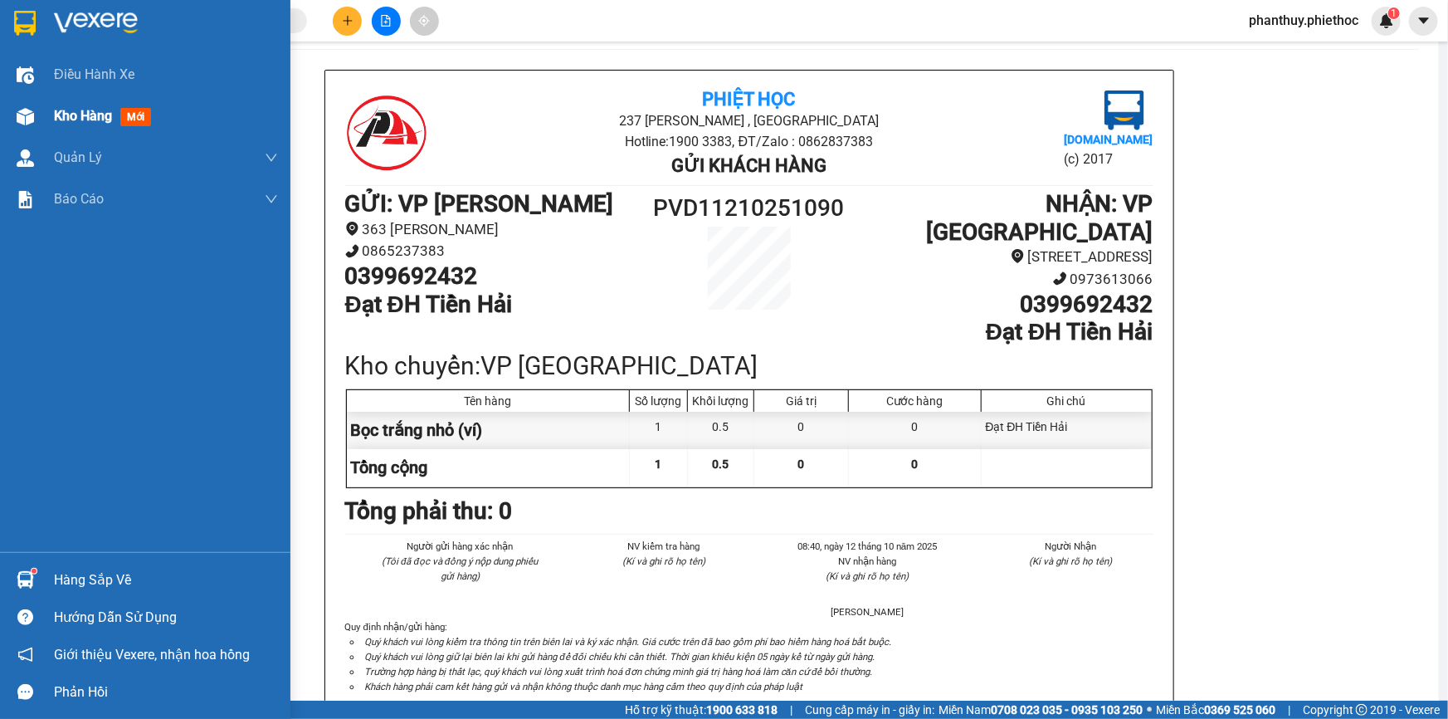
drag, startPoint x: 105, startPoint y: 105, endPoint x: 222, endPoint y: 114, distance: 116.5
click at [105, 107] on div "Kho hàng mới" at bounding box center [106, 115] width 104 height 21
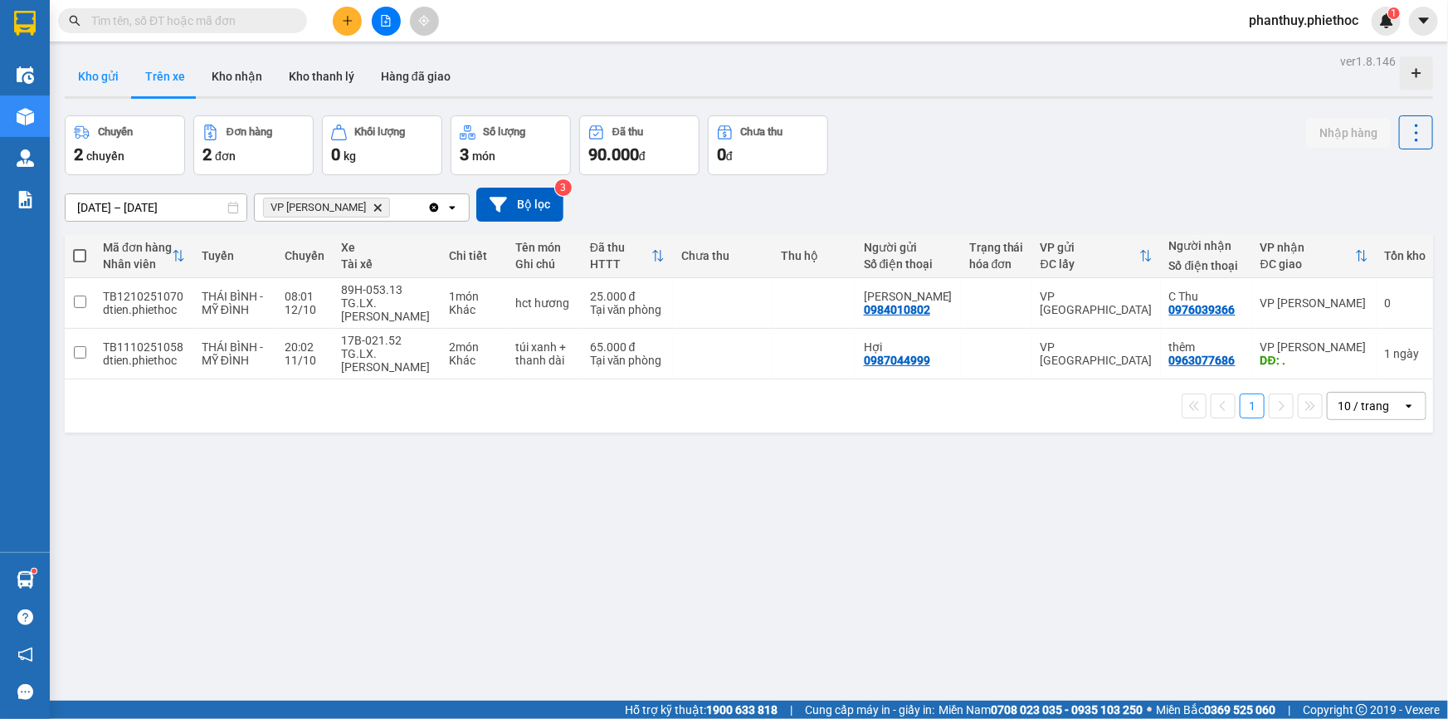
click at [104, 79] on button "Kho gửi" at bounding box center [98, 76] width 67 height 40
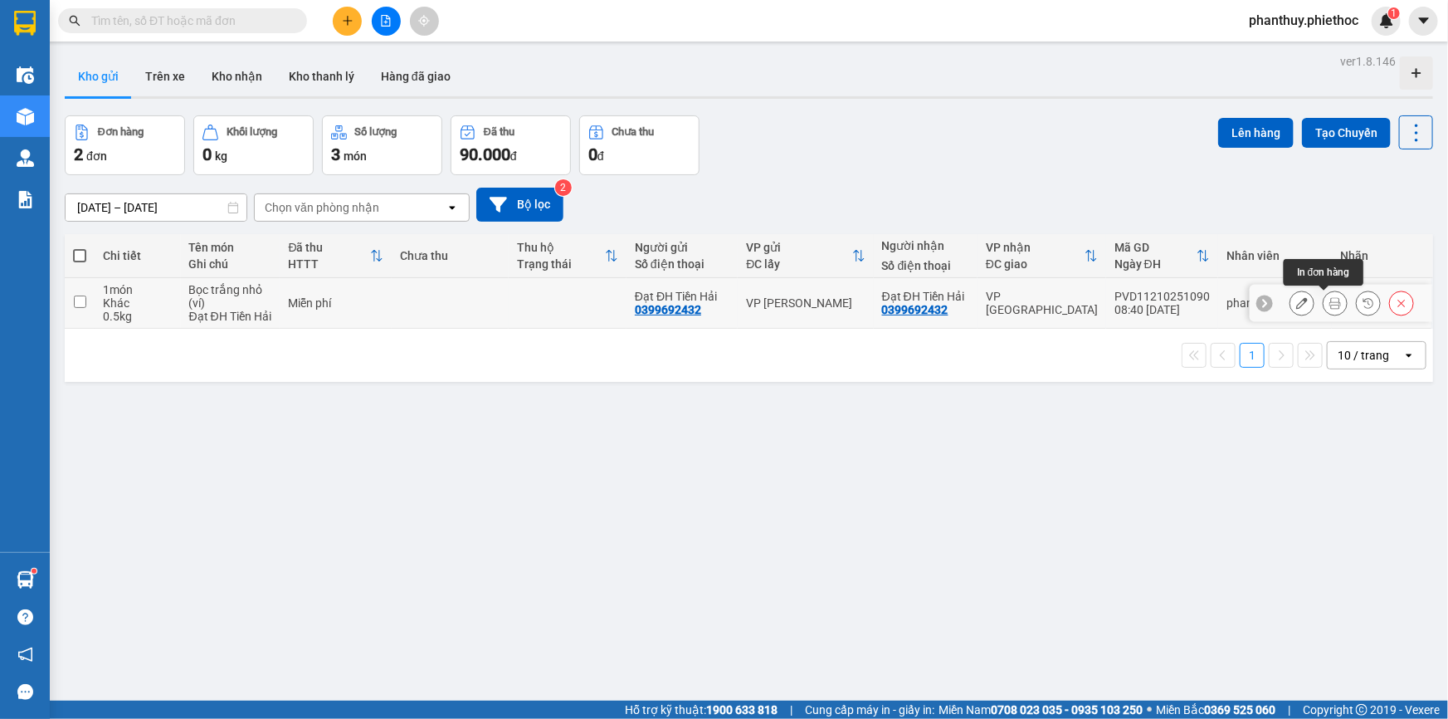
click at [1329, 299] on icon at bounding box center [1335, 303] width 12 height 12
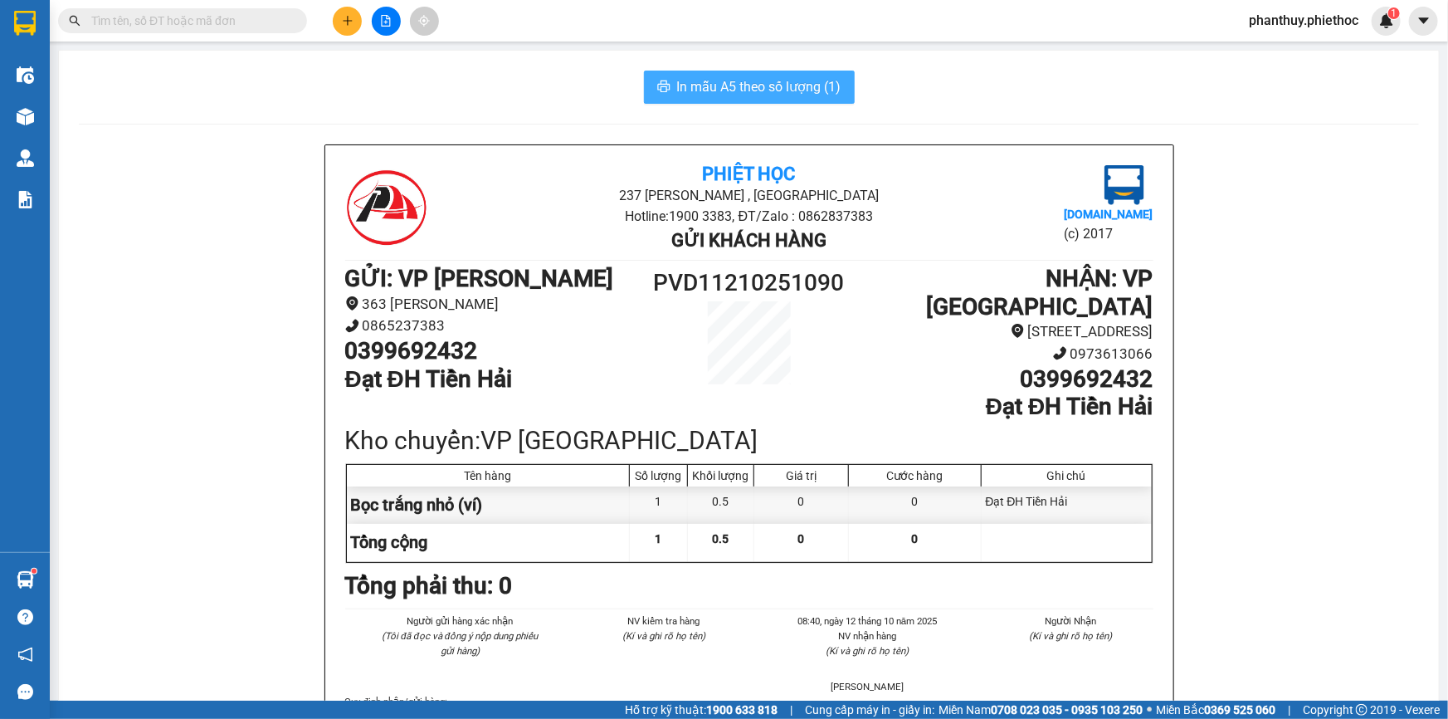
click at [718, 82] on span "In mẫu A5 theo số lượng (1)" at bounding box center [759, 86] width 164 height 21
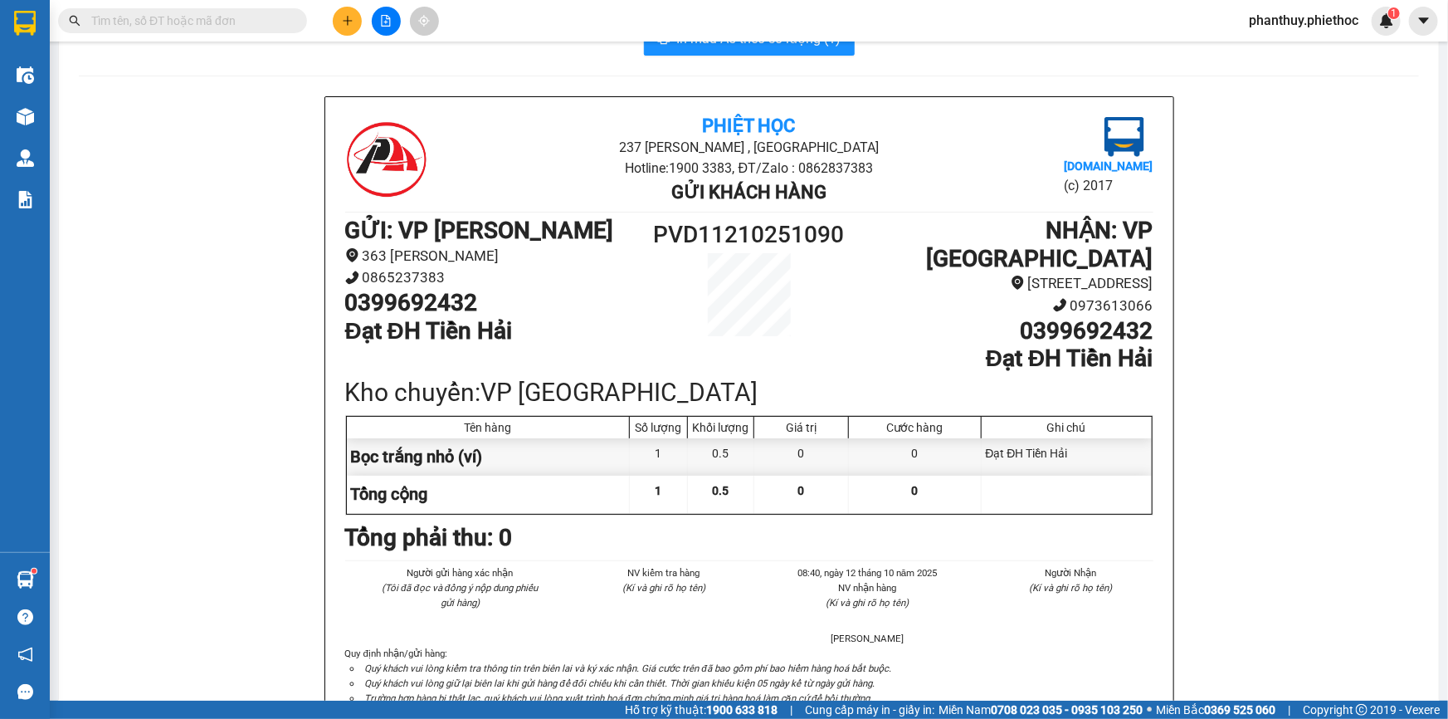
scroll to position [75, 0]
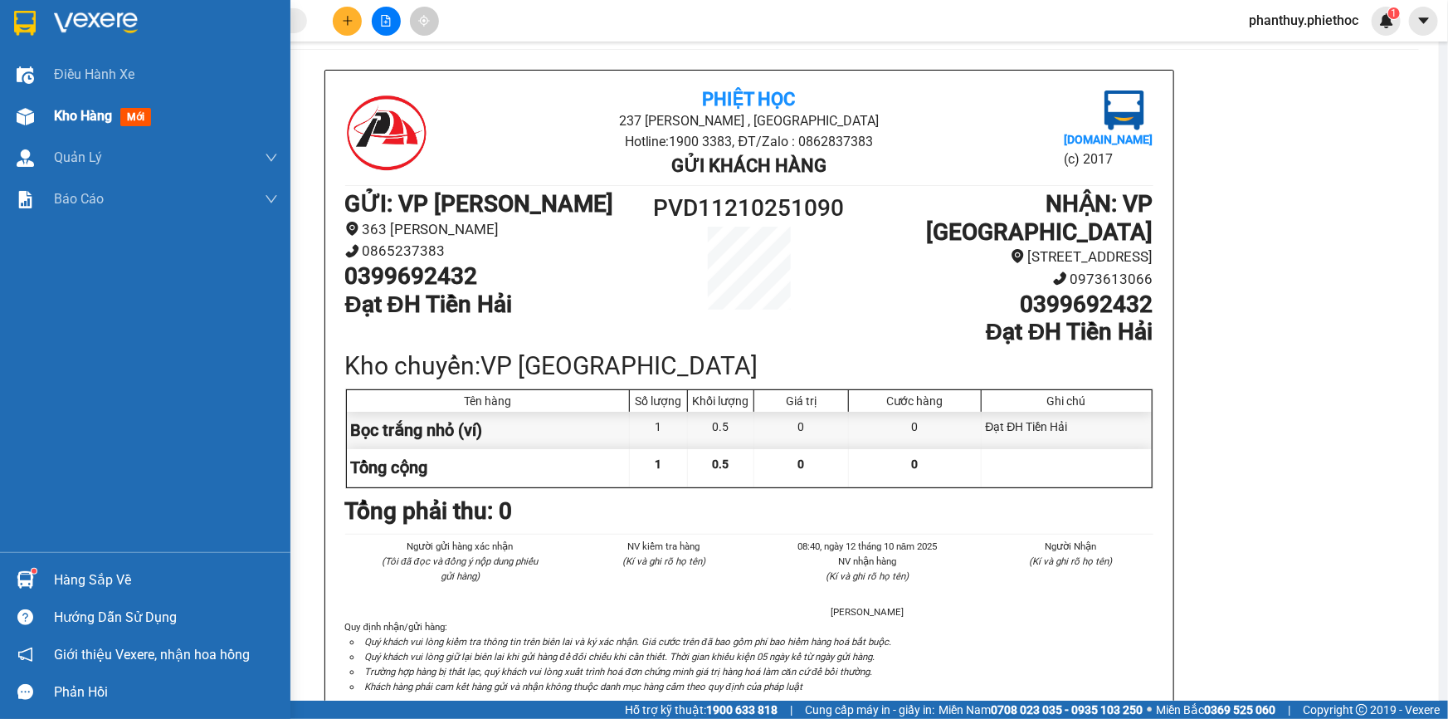
click at [86, 111] on span "Kho hàng" at bounding box center [83, 116] width 58 height 16
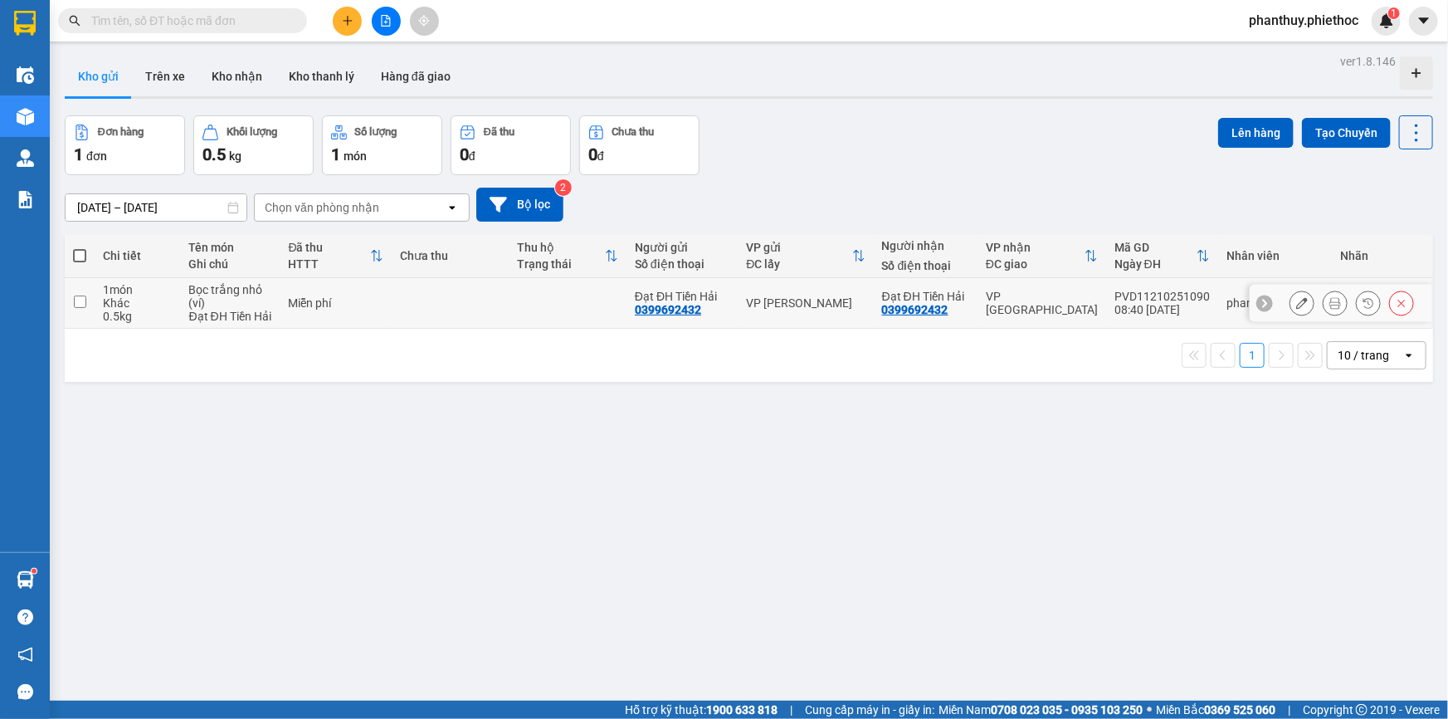
click at [1290, 296] on button at bounding box center [1301, 303] width 23 height 29
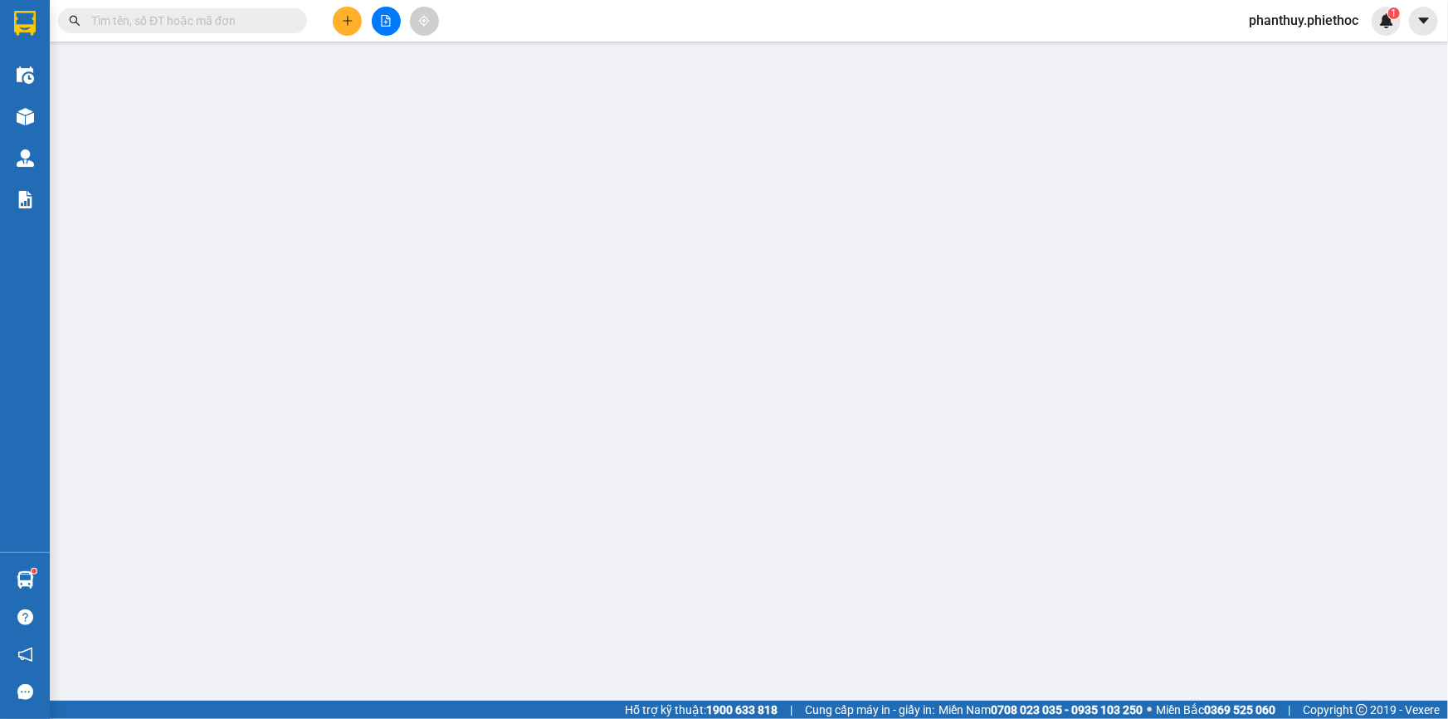
type input "0399692432"
type input "Đạt ĐH Tiền Hải"
type input "0399692432"
type input "Đạt ĐH Tiền Hải"
type input "0"
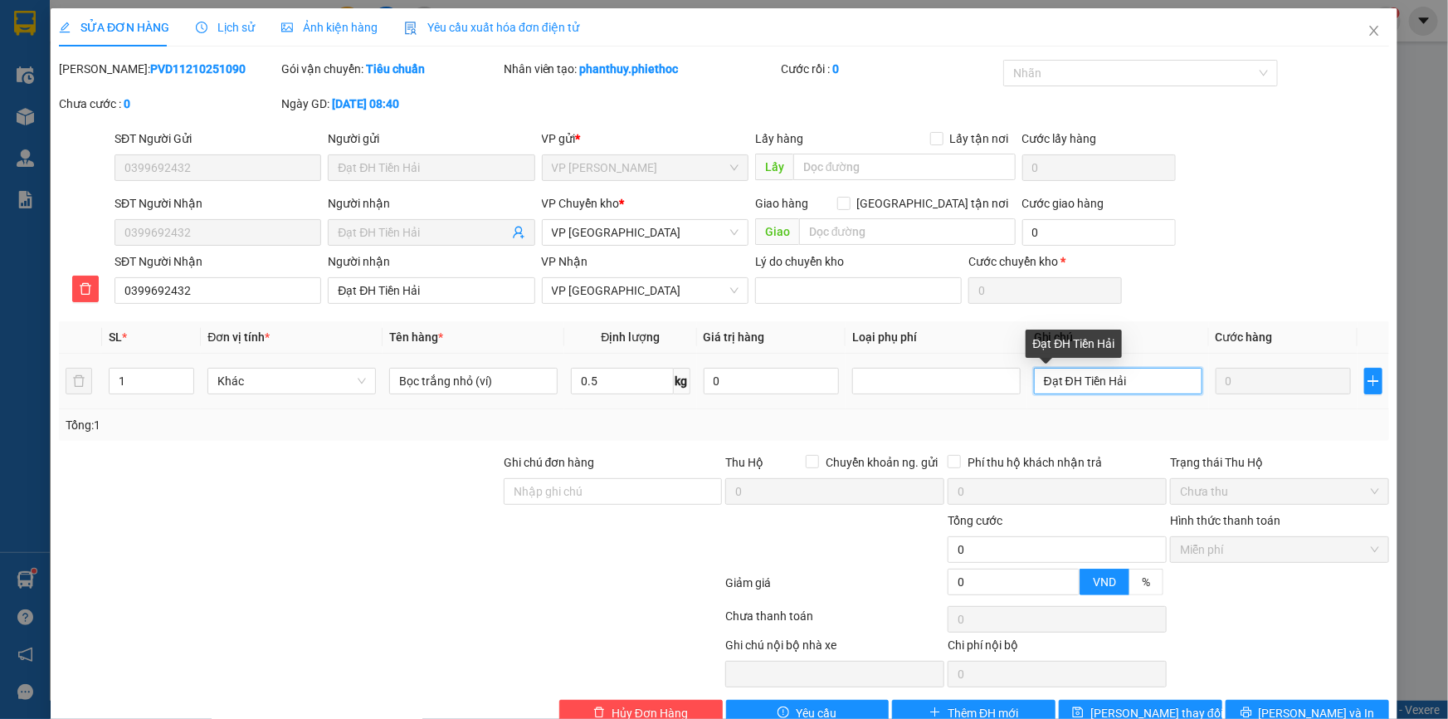
click at [1133, 376] on input "Đạt ĐH Tiền Hải" at bounding box center [1118, 381] width 168 height 27
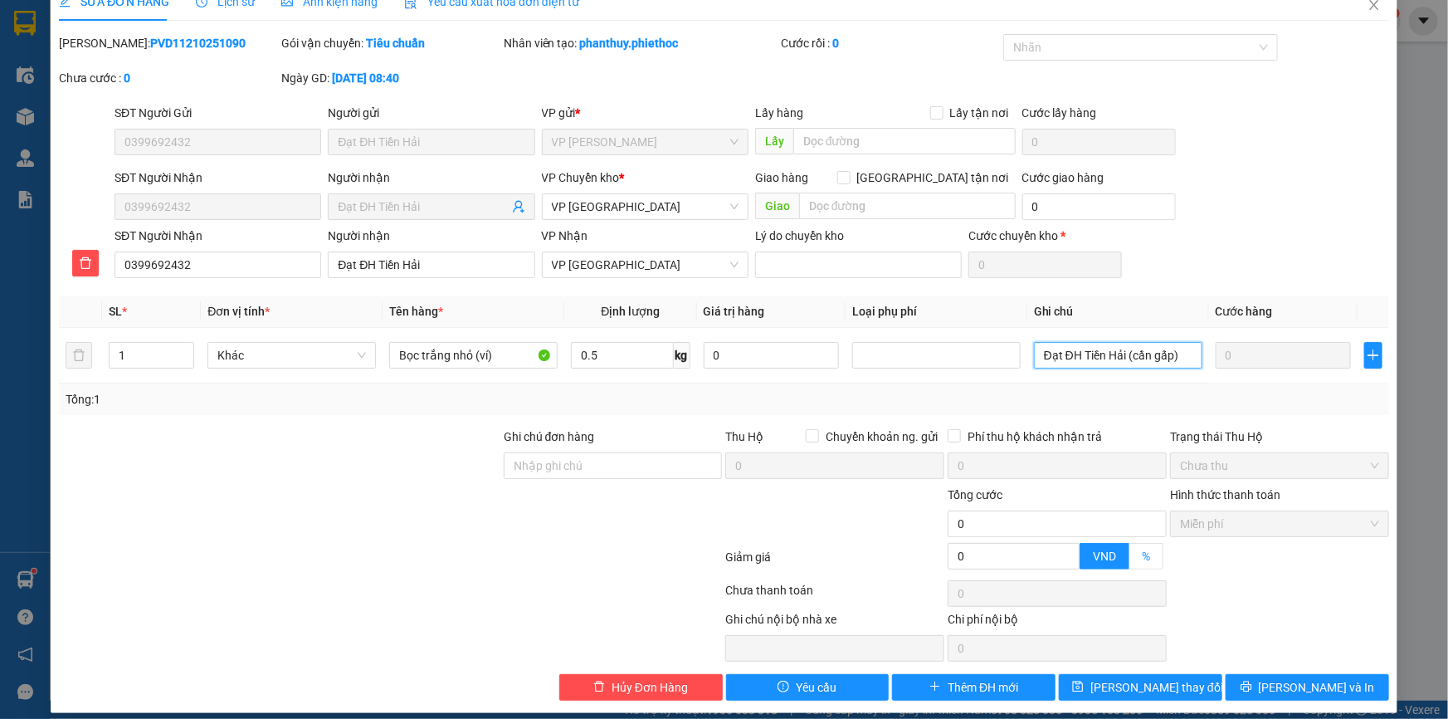
scroll to position [38, 0]
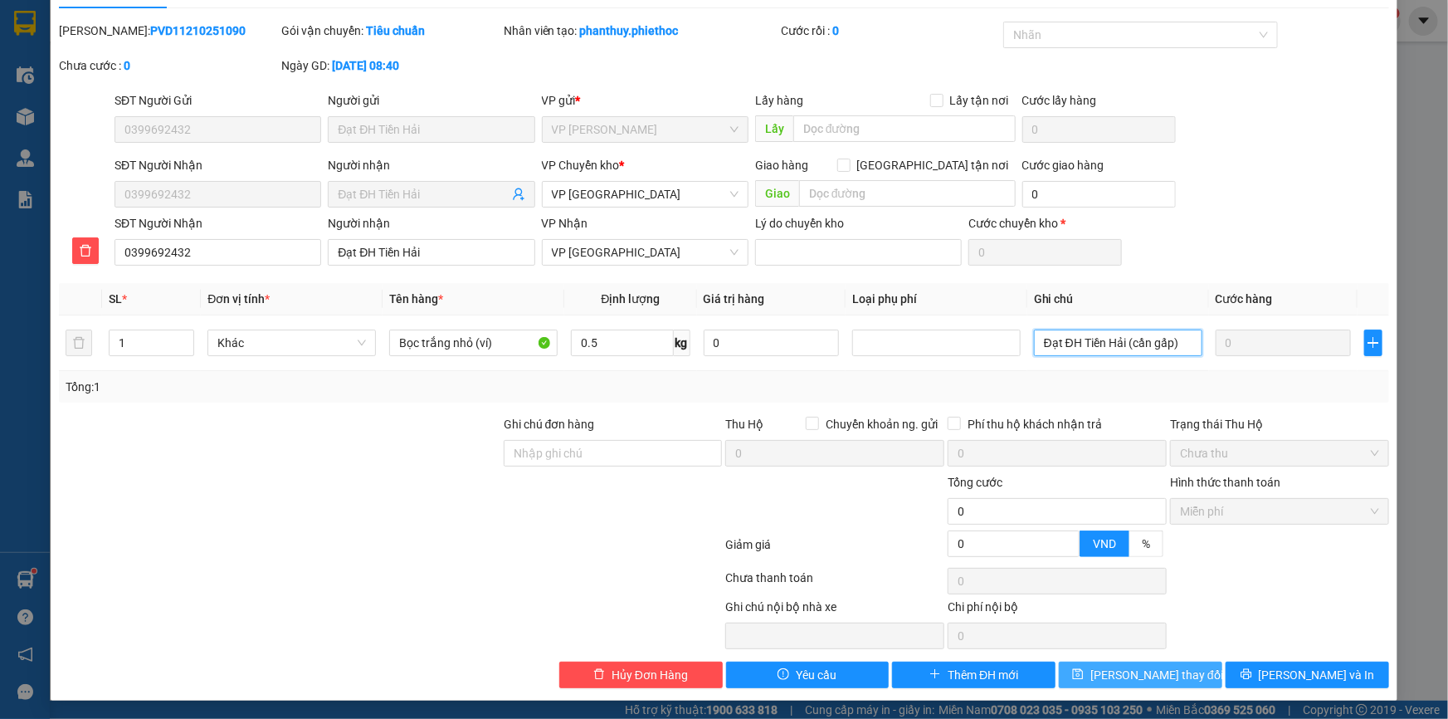
type input "Đạt ĐH Tiền Hải (cần gấp)"
click at [1164, 673] on span "[PERSON_NAME] thay đổi" at bounding box center [1156, 674] width 133 height 18
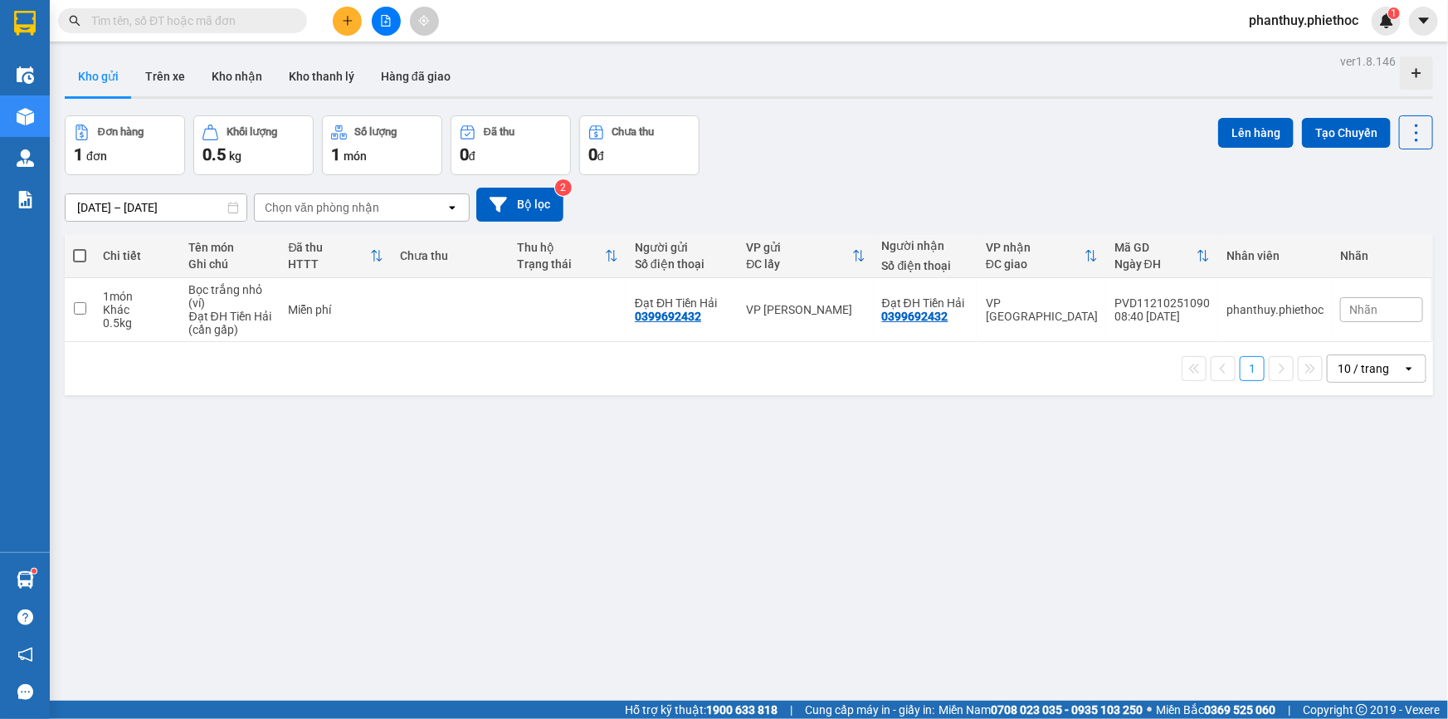
click at [74, 257] on span at bounding box center [79, 255] width 13 height 13
click at [80, 247] on input "checkbox" at bounding box center [80, 247] width 0 height 0
checkbox input "true"
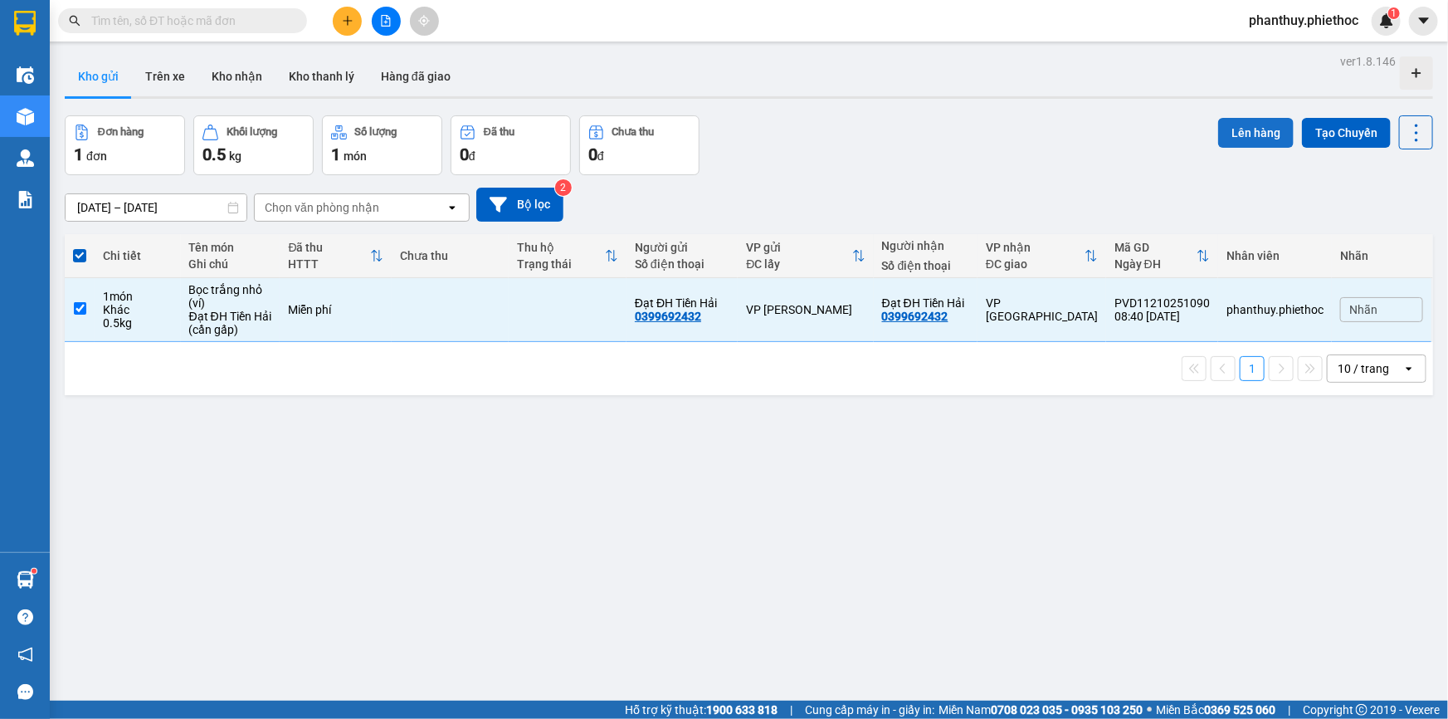
click at [1251, 129] on button "Lên hàng" at bounding box center [1256, 133] width 76 height 30
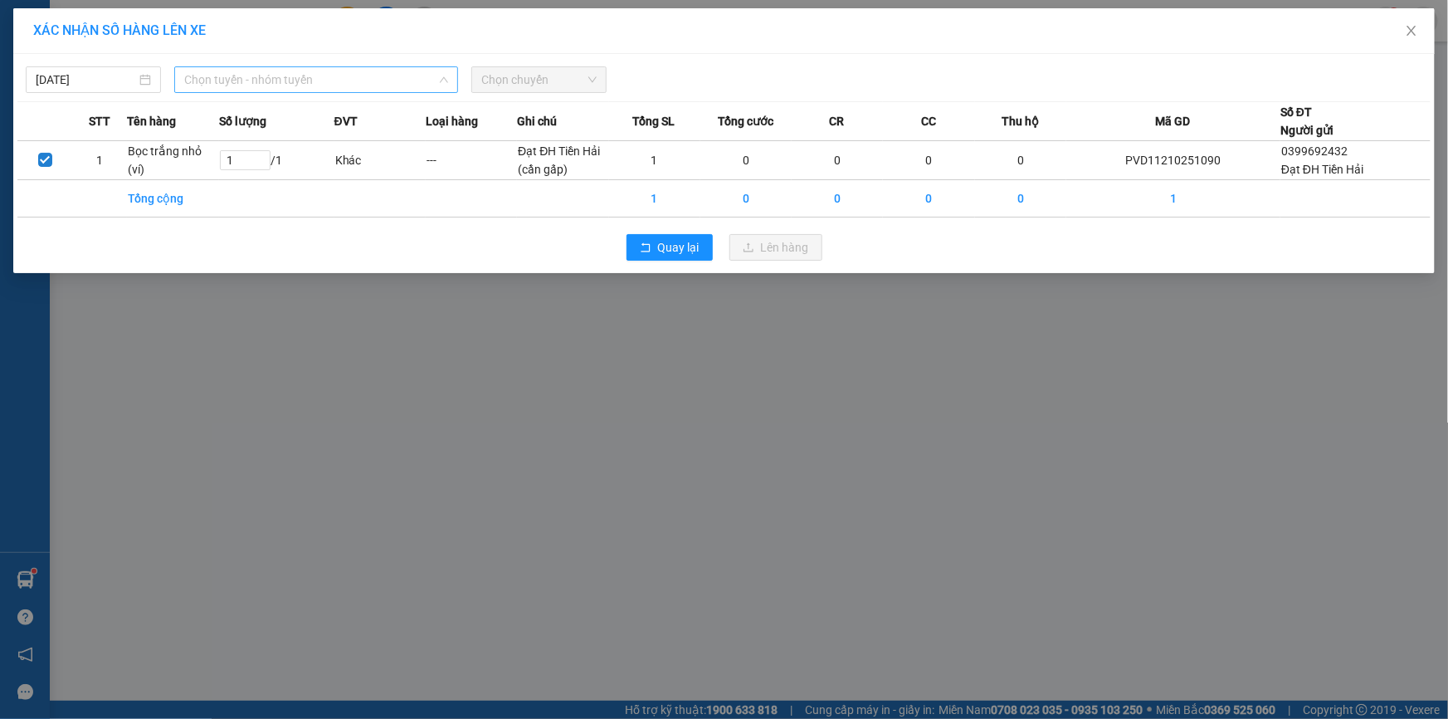
click at [248, 79] on span "Chọn tuyến - nhóm tuyến" at bounding box center [316, 79] width 264 height 25
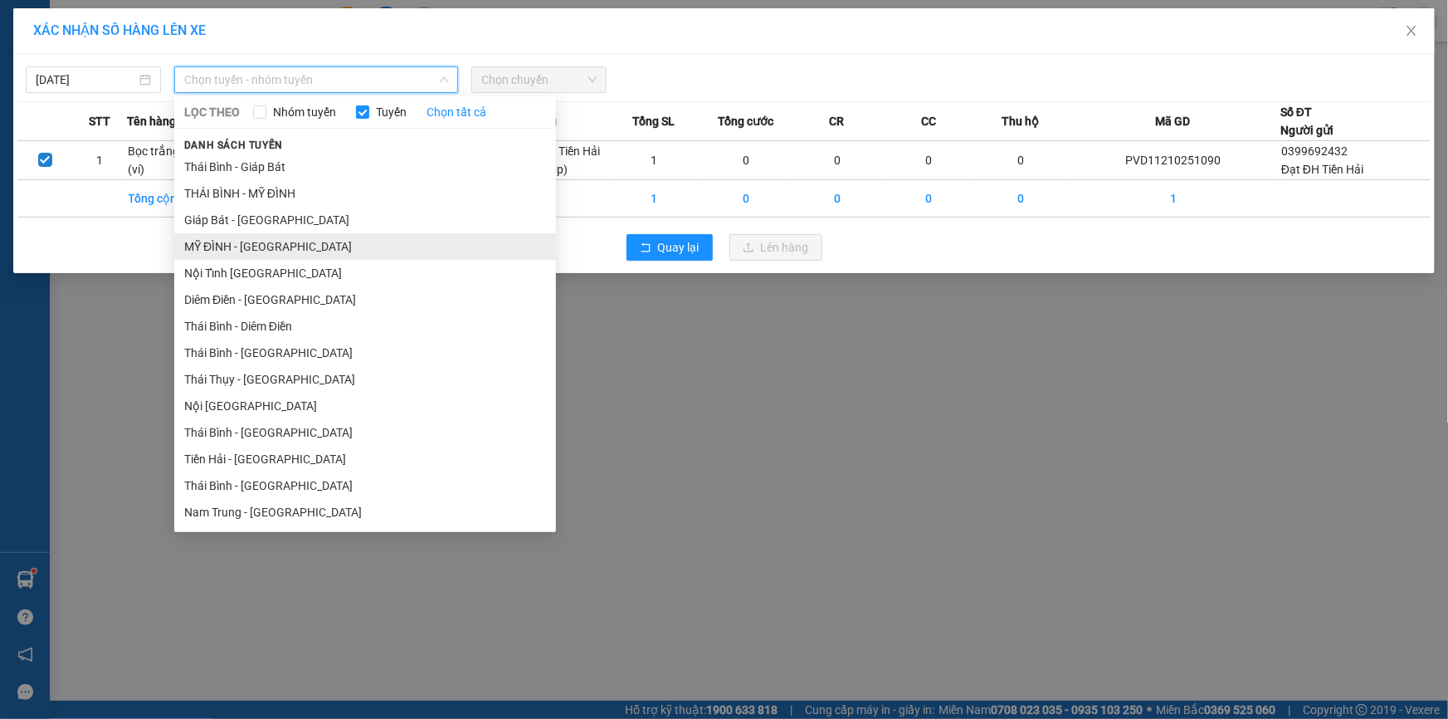
click at [261, 239] on li "MỸ ĐÌNH - [GEOGRAPHIC_DATA]" at bounding box center [365, 246] width 382 height 27
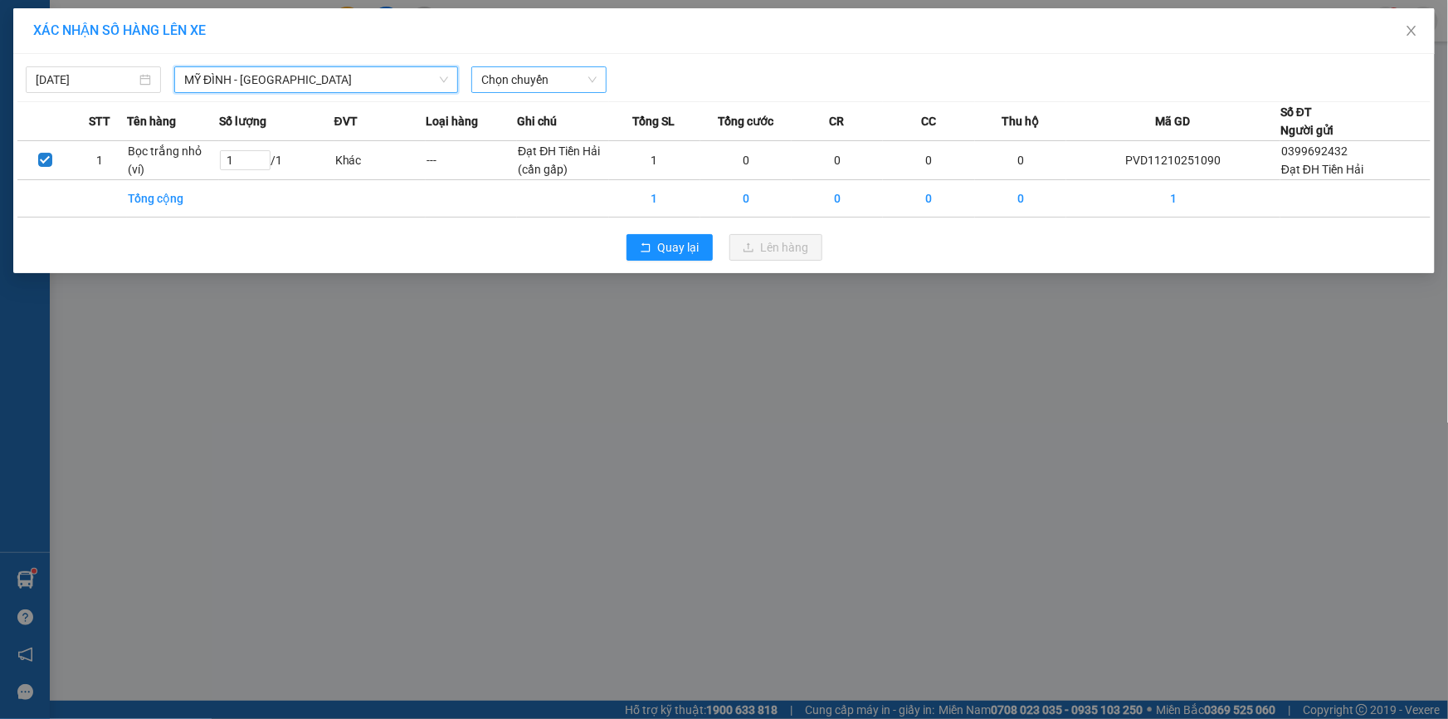
click at [505, 77] on span "Chọn chuyến" at bounding box center [538, 79] width 115 height 25
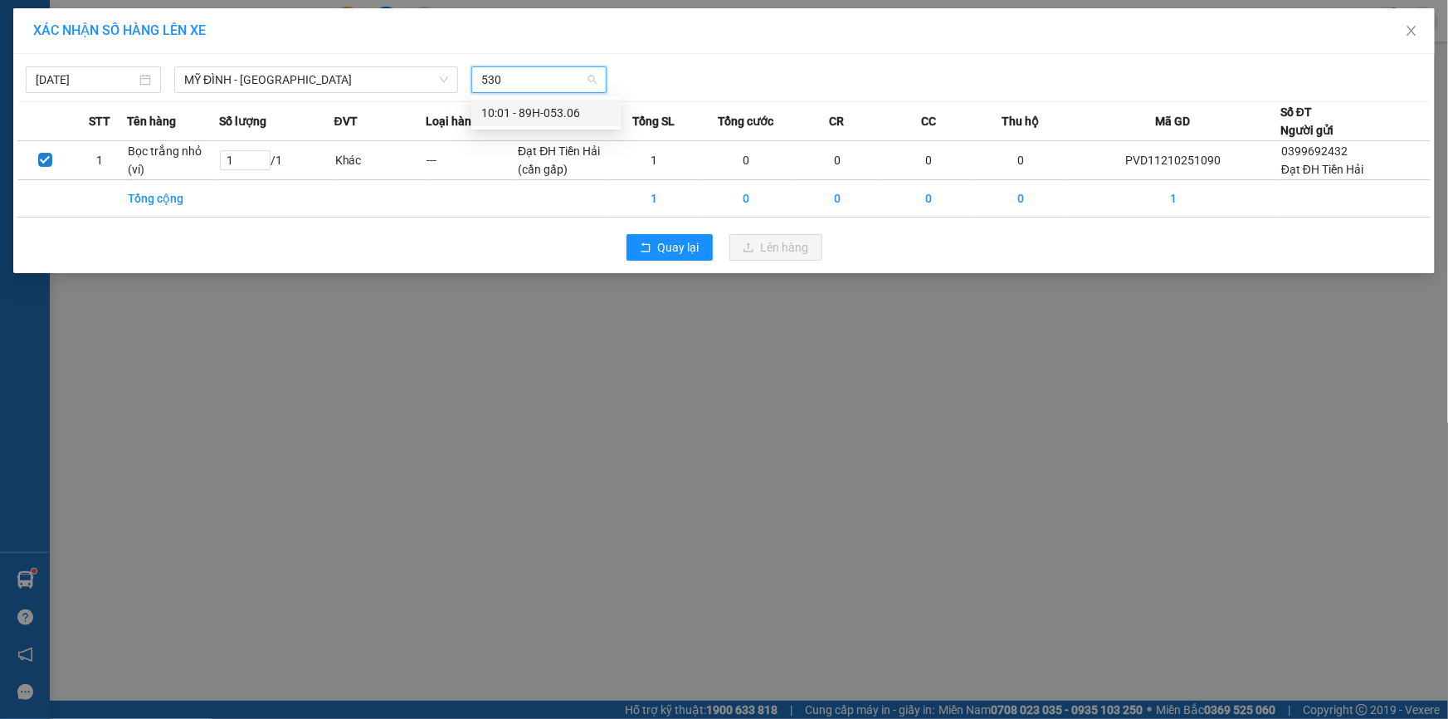
type input "5306"
click at [527, 107] on div "10:01 - 89H-053.06" at bounding box center [545, 113] width 129 height 18
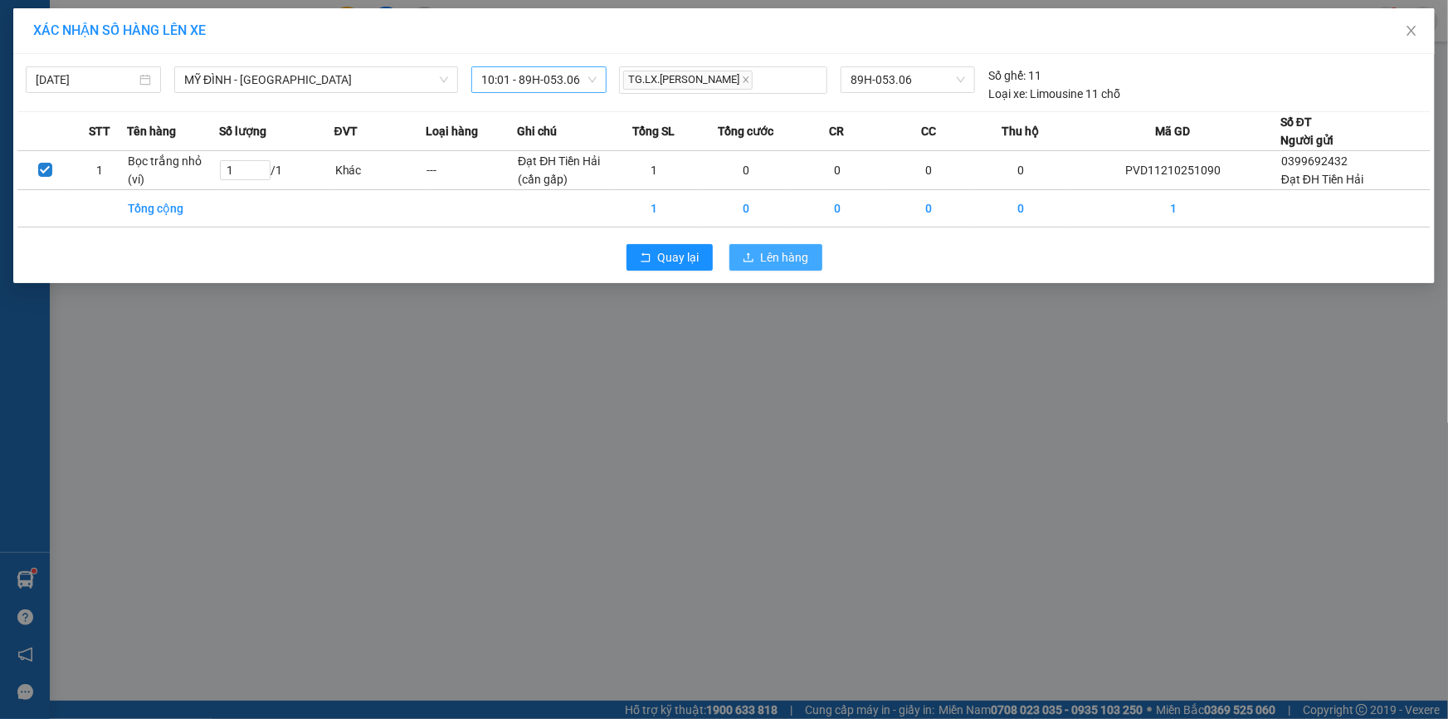
click at [783, 253] on span "Lên hàng" at bounding box center [785, 257] width 48 height 18
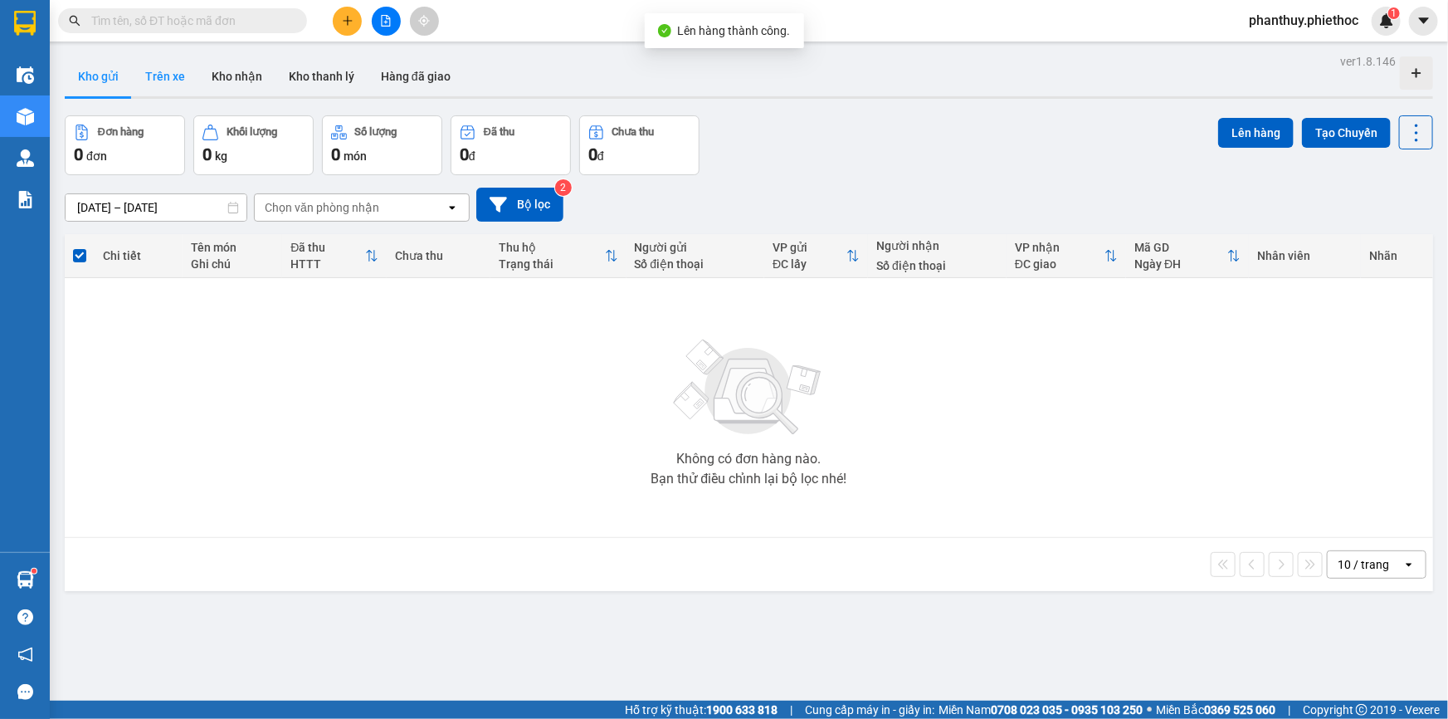
click at [151, 83] on button "Trên xe" at bounding box center [165, 76] width 66 height 40
